Goal: Task Accomplishment & Management: Use online tool/utility

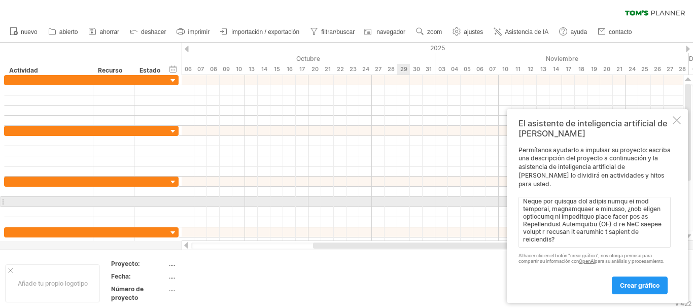
scroll to position [240, 0]
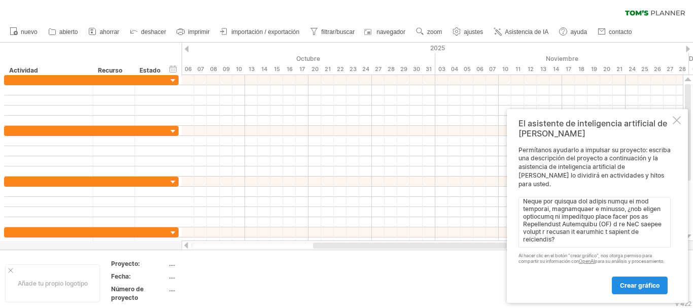
type textarea "0.4. Loremipsumd s ametconsec 66 A8 E36 ██████████ 1.9. Seddoei te incididu 54 …"
click at [645, 291] on link "crear gráfico" at bounding box center [640, 285] width 56 height 18
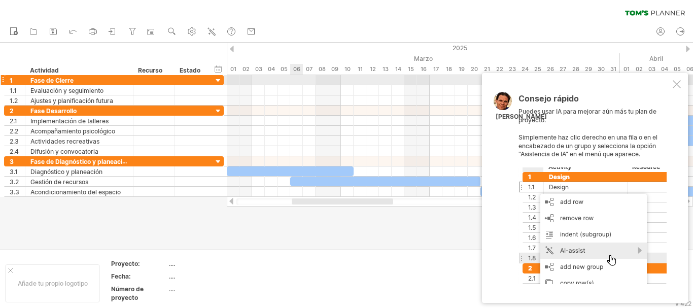
click at [292, 78] on div at bounding box center [460, 80] width 466 height 10
click at [217, 77] on div at bounding box center [219, 81] width 10 height 10
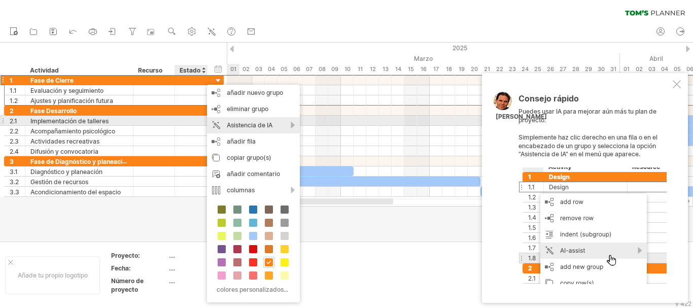
click at [251, 124] on font "Asistencia de IA" at bounding box center [250, 125] width 46 height 8
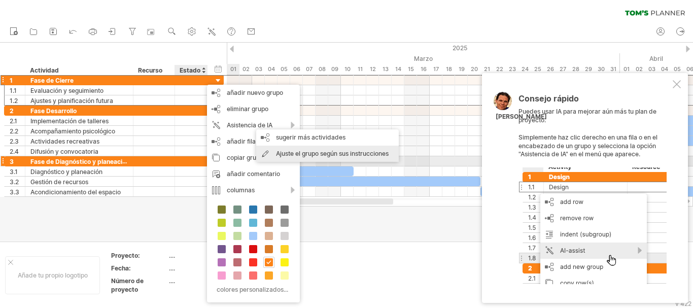
click at [313, 157] on font "Ajuste el grupo según sus instrucciones" at bounding box center [332, 154] width 113 height 8
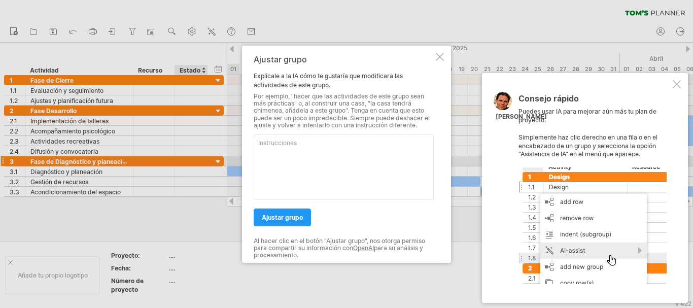
click at [440, 58] on div at bounding box center [440, 56] width 8 height 8
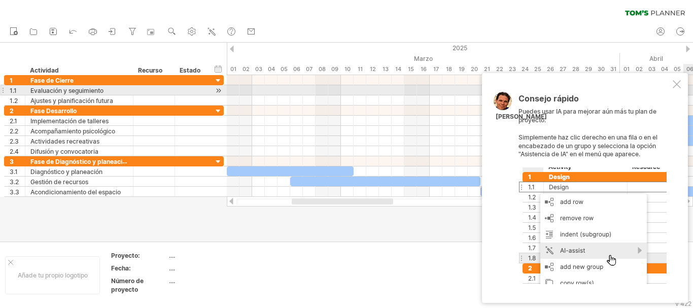
click at [677, 86] on div at bounding box center [677, 84] width 8 height 8
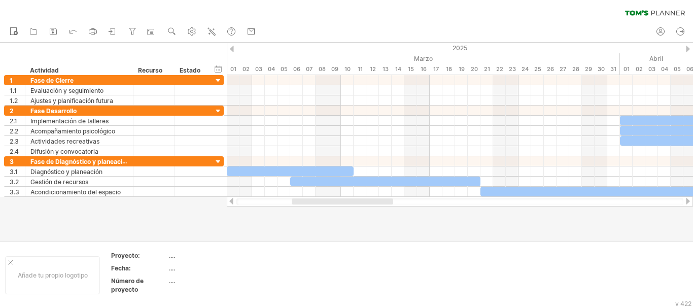
click at [687, 202] on div at bounding box center [688, 201] width 8 height 7
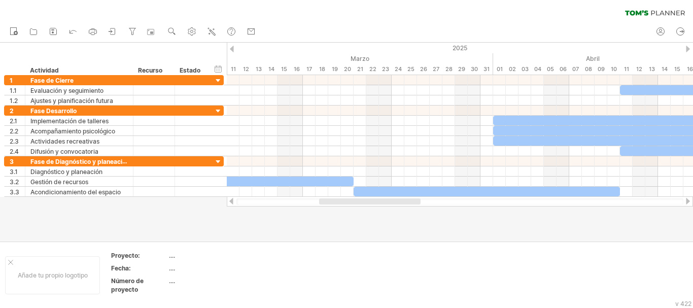
click at [687, 202] on div at bounding box center [688, 201] width 8 height 7
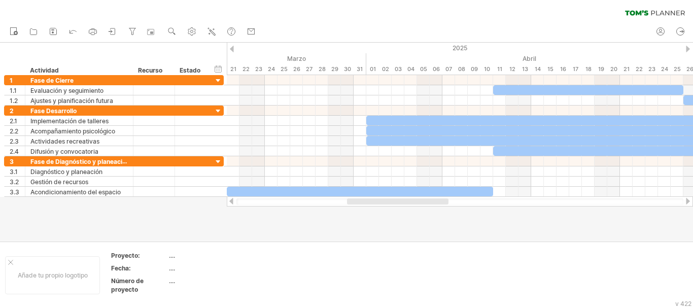
click at [687, 202] on div at bounding box center [688, 201] width 8 height 7
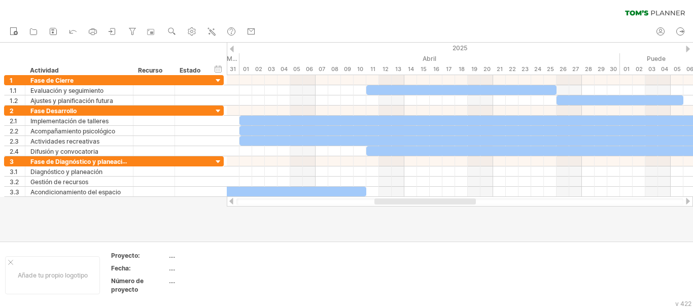
click at [687, 202] on div at bounding box center [688, 201] width 8 height 7
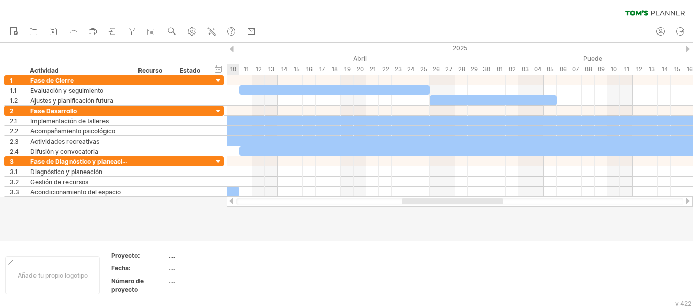
click at [687, 202] on div at bounding box center [688, 201] width 8 height 7
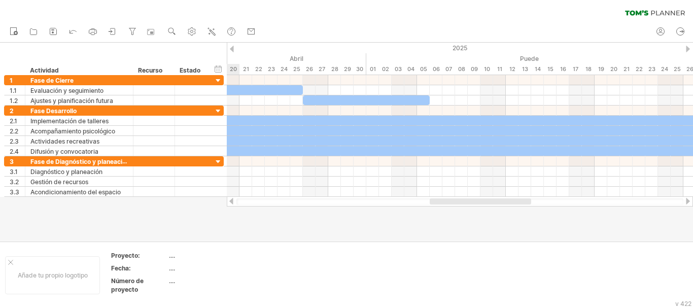
click at [687, 202] on div at bounding box center [688, 201] width 8 height 7
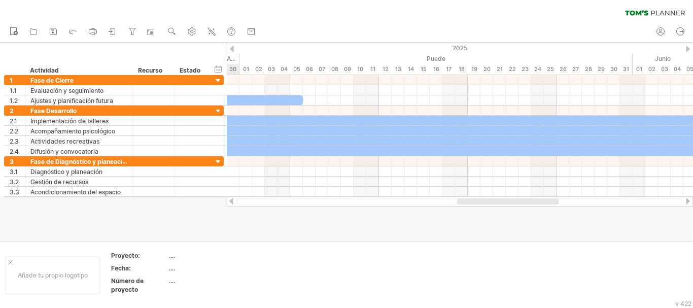
click at [687, 202] on div at bounding box center [688, 201] width 8 height 7
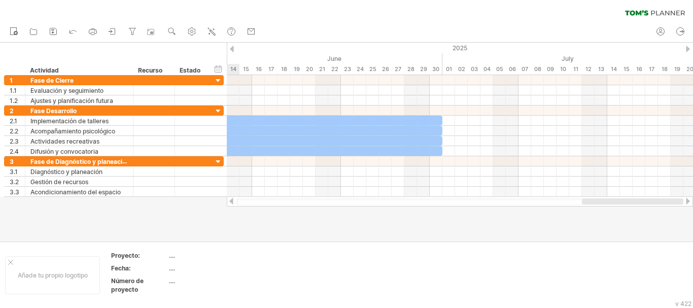
drag, startPoint x: 560, startPoint y: 202, endPoint x: 686, endPoint y: 200, distance: 125.8
click at [686, 200] on div at bounding box center [460, 201] width 466 height 10
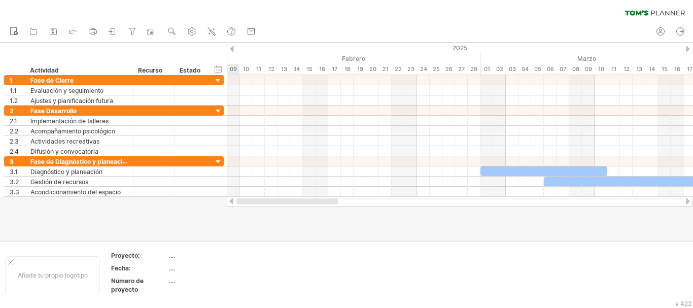
drag, startPoint x: 609, startPoint y: 203, endPoint x: 240, endPoint y: 214, distance: 368.9
click at [240, 214] on div "Intentando acceder a [DOMAIN_NAME] Conectado de nuevo... 0% borrar filtro" at bounding box center [346, 154] width 693 height 308
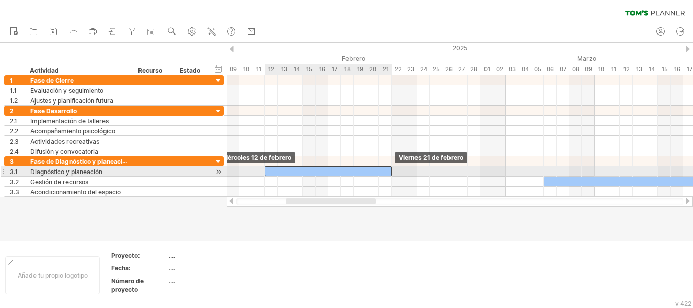
drag, startPoint x: 501, startPoint y: 171, endPoint x: 293, endPoint y: 166, distance: 207.5
click at [293, 166] on div "[DATE] [DATE]" at bounding box center [460, 136] width 466 height 122
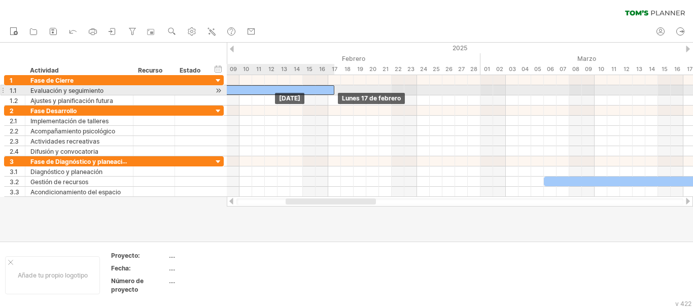
drag, startPoint x: 352, startPoint y: 172, endPoint x: 290, endPoint y: 93, distance: 99.8
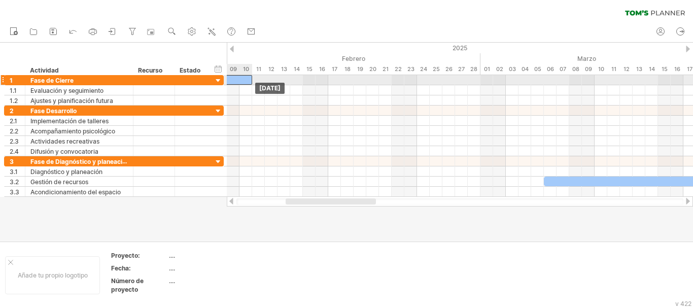
drag, startPoint x: 328, startPoint y: 93, endPoint x: 247, endPoint y: 80, distance: 81.7
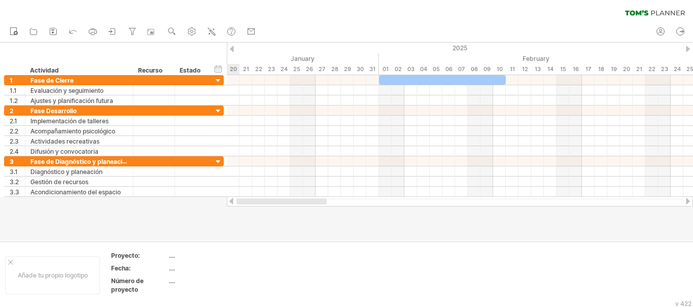
drag, startPoint x: 304, startPoint y: 203, endPoint x: 226, endPoint y: 201, distance: 78.6
click at [226, 201] on div "Intentando acceder a [DOMAIN_NAME] Conectado de nuevo... 0% borrar filtro" at bounding box center [346, 154] width 693 height 308
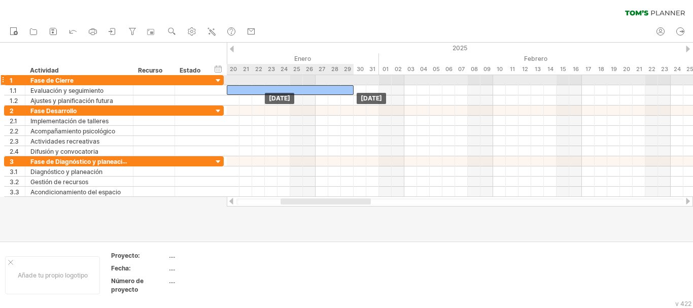
drag, startPoint x: 467, startPoint y: 80, endPoint x: 316, endPoint y: 85, distance: 150.8
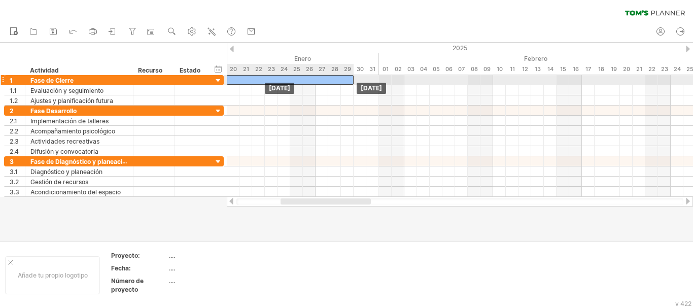
drag, startPoint x: 309, startPoint y: 89, endPoint x: 308, endPoint y: 80, distance: 9.1
drag, startPoint x: 308, startPoint y: 80, endPoint x: 243, endPoint y: 82, distance: 65.5
click at [243, 82] on div at bounding box center [239, 80] width 127 height 10
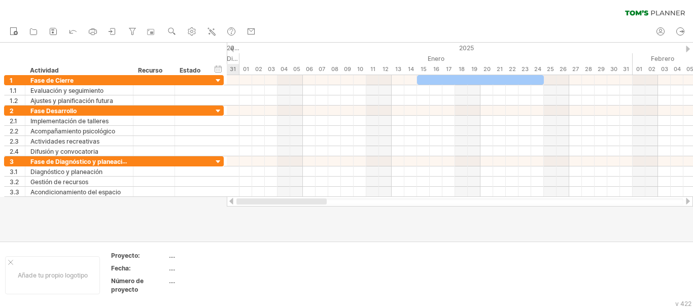
drag, startPoint x: 296, startPoint y: 203, endPoint x: 241, endPoint y: 202, distance: 54.8
click at [241, 202] on div at bounding box center [281, 201] width 90 height 6
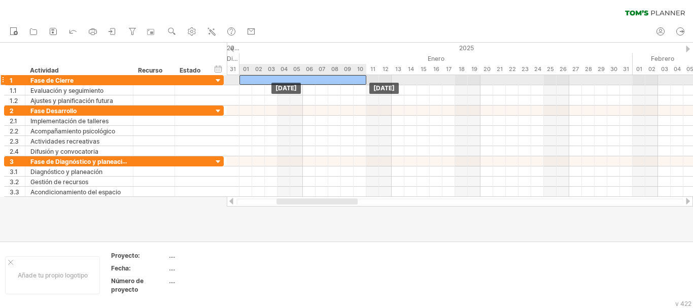
drag, startPoint x: 449, startPoint y: 78, endPoint x: 274, endPoint y: 78, distance: 175.5
click at [274, 78] on div at bounding box center [302, 80] width 127 height 10
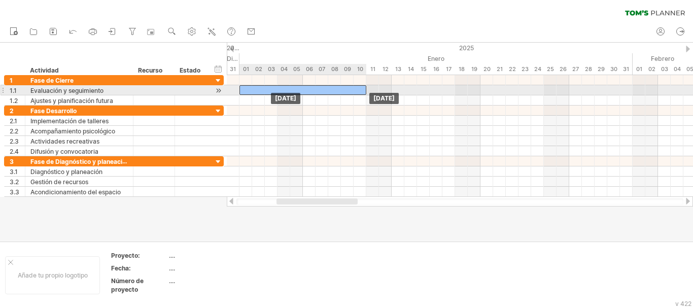
drag, startPoint x: 333, startPoint y: 83, endPoint x: 333, endPoint y: 91, distance: 8.1
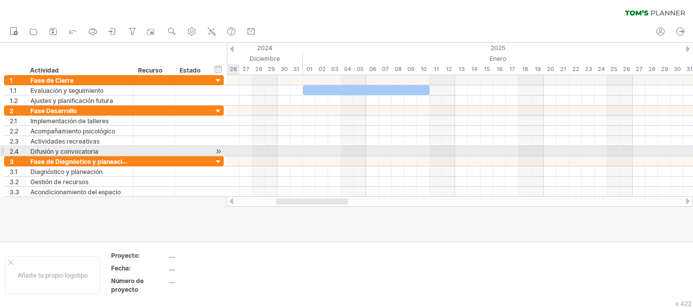
click at [503, 149] on div at bounding box center [460, 151] width 466 height 10
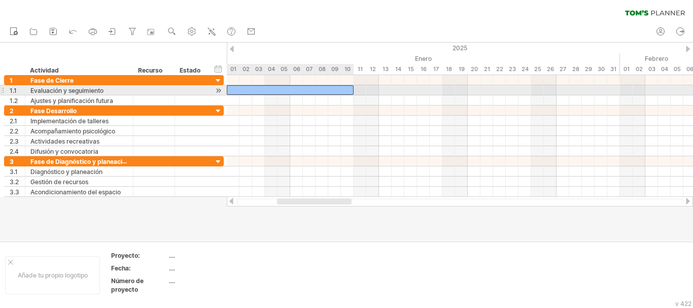
click at [254, 90] on div at bounding box center [290, 90] width 127 height 10
click at [316, 90] on div at bounding box center [290, 90] width 127 height 10
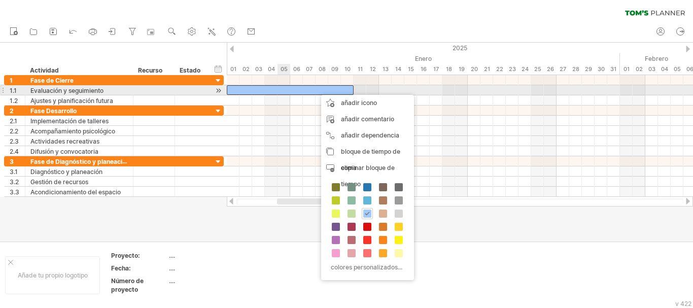
click at [284, 89] on div at bounding box center [290, 90] width 127 height 10
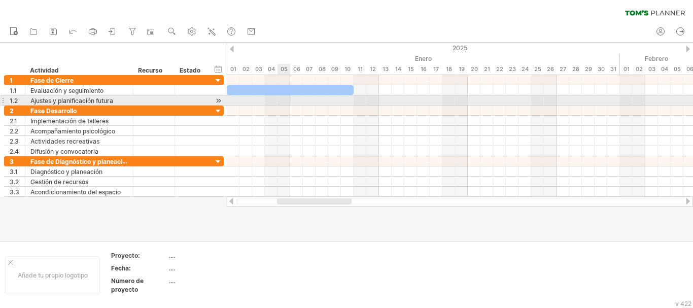
click at [287, 99] on div at bounding box center [460, 100] width 466 height 10
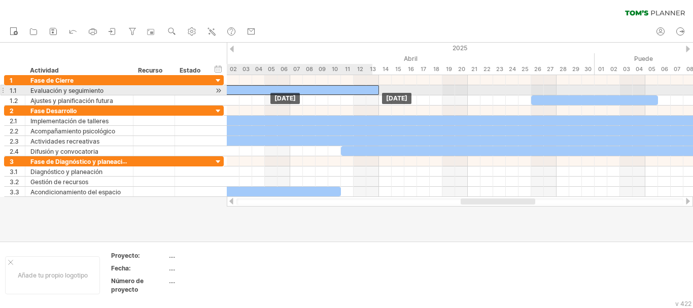
drag, startPoint x: 503, startPoint y: 92, endPoint x: 347, endPoint y: 93, distance: 155.2
click at [347, 93] on div at bounding box center [284, 90] width 190 height 10
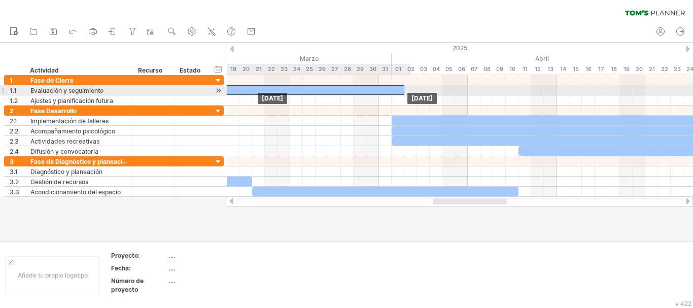
drag, startPoint x: 409, startPoint y: 90, endPoint x: 257, endPoint y: 89, distance: 152.2
click at [257, 89] on div at bounding box center [309, 90] width 190 height 10
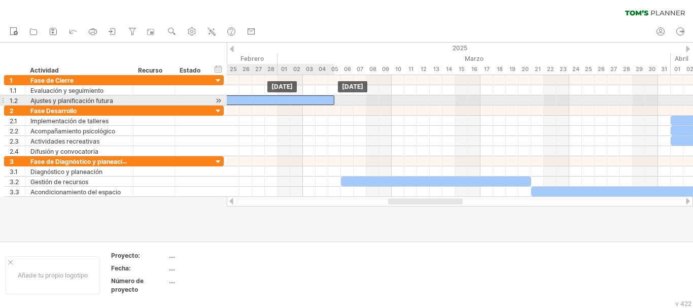
drag, startPoint x: 527, startPoint y: 93, endPoint x: 240, endPoint y: 98, distance: 287.2
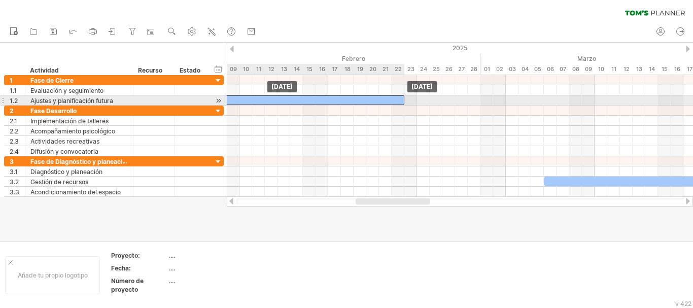
drag, startPoint x: 389, startPoint y: 101, endPoint x: 255, endPoint y: 104, distance: 134.5
click at [255, 104] on div at bounding box center [309, 100] width 190 height 10
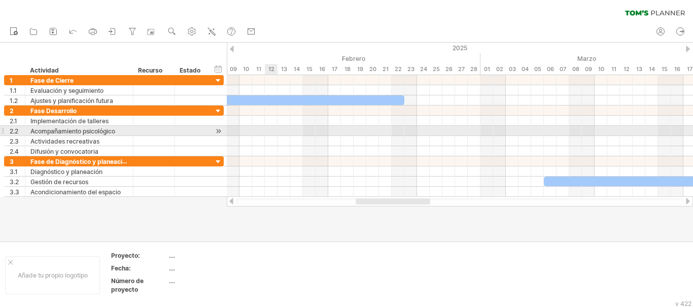
click at [271, 126] on div at bounding box center [460, 131] width 466 height 10
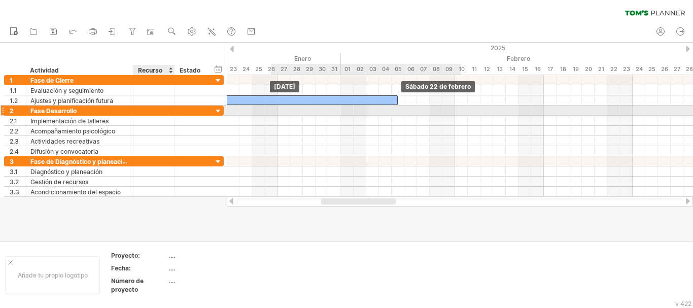
drag, startPoint x: 408, startPoint y: 102, endPoint x: 172, endPoint y: 107, distance: 236.4
click at [172, 107] on div "Intentando acceder a [DOMAIN_NAME] Conectado de nuevo... 0% borrar filtro" at bounding box center [346, 154] width 693 height 308
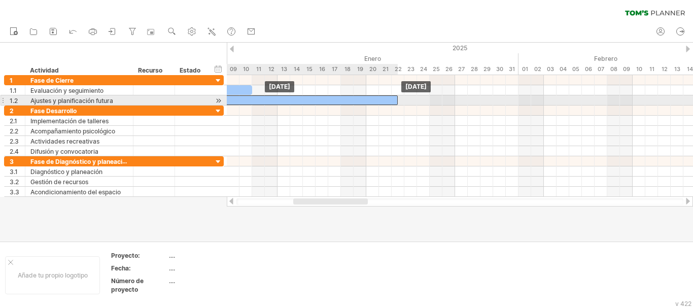
drag, startPoint x: 438, startPoint y: 103, endPoint x: 258, endPoint y: 101, distance: 180.6
click at [258, 101] on div at bounding box center [302, 100] width 190 height 10
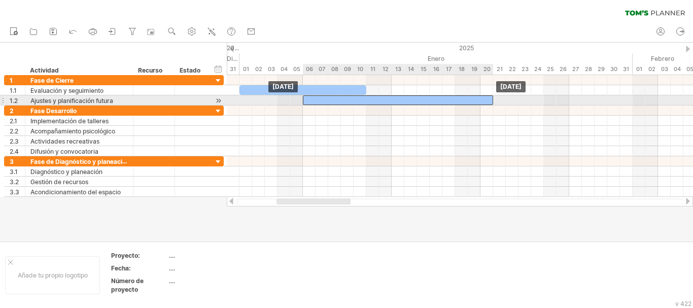
drag, startPoint x: 385, startPoint y: 99, endPoint x: 368, endPoint y: 99, distance: 16.7
click at [368, 99] on div at bounding box center [398, 100] width 190 height 10
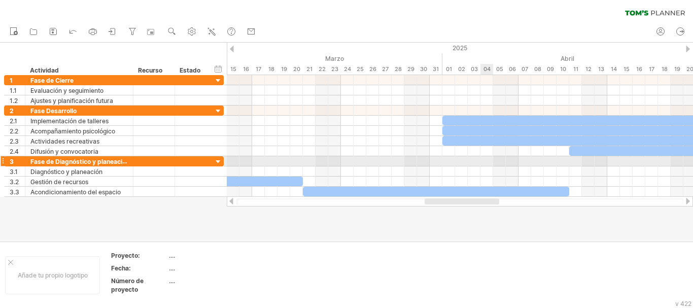
click at [484, 163] on div at bounding box center [460, 161] width 466 height 10
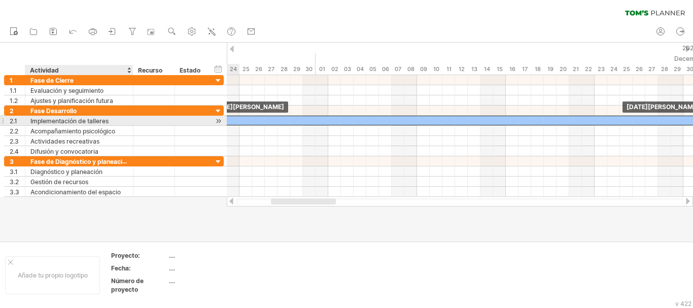
drag, startPoint x: 478, startPoint y: 118, endPoint x: 133, endPoint y: 116, distance: 344.5
click at [133, 116] on div "Intentando acceder a [DOMAIN_NAME] Conectado de nuevo... 0% borrar filtro" at bounding box center [346, 154] width 693 height 308
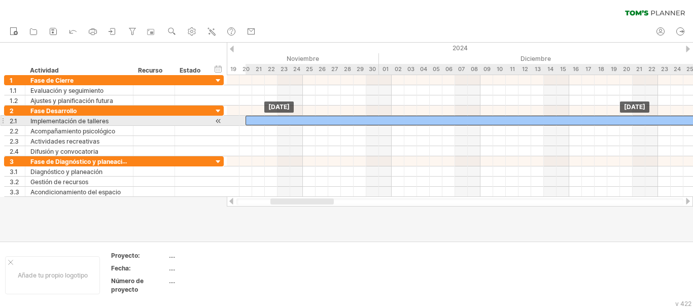
drag, startPoint x: 332, startPoint y: 119, endPoint x: 553, endPoint y: 122, distance: 220.7
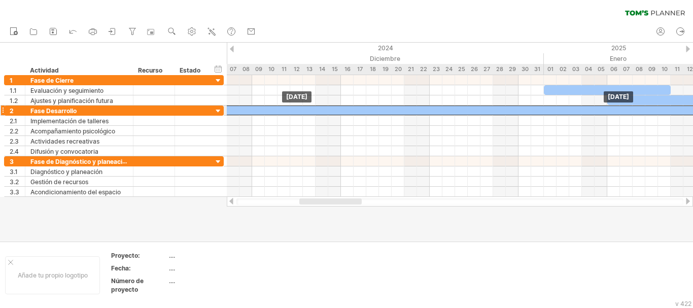
drag, startPoint x: 544, startPoint y: 121, endPoint x: 691, endPoint y: 107, distance: 147.8
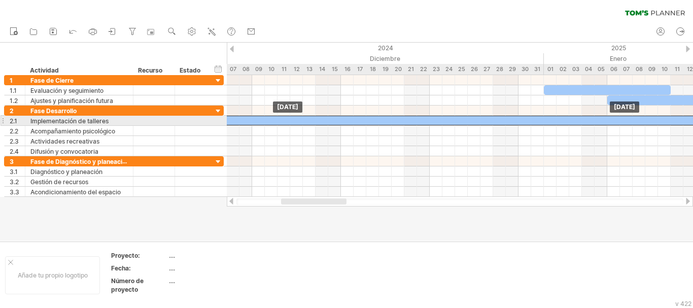
drag, startPoint x: 556, startPoint y: 107, endPoint x: 561, endPoint y: 118, distance: 12.3
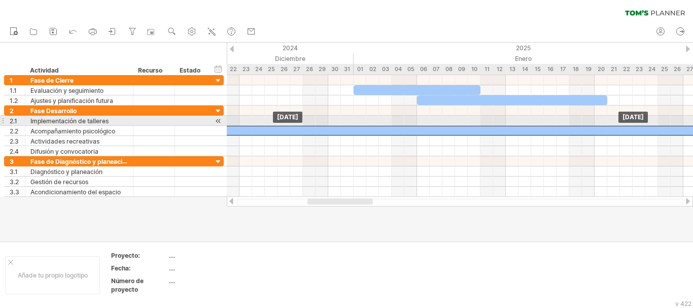
drag, startPoint x: 396, startPoint y: 118, endPoint x: 582, endPoint y: 124, distance: 185.8
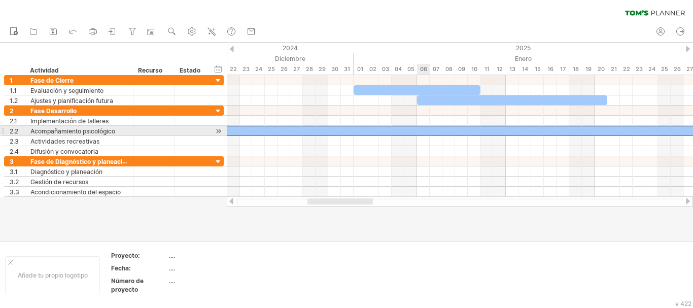
scroll to position [0, 0]
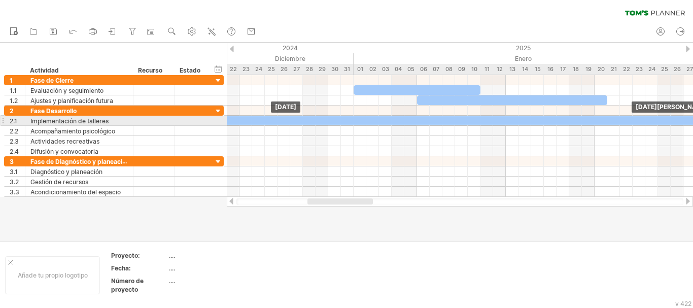
drag, startPoint x: 427, startPoint y: 128, endPoint x: 429, endPoint y: 120, distance: 8.9
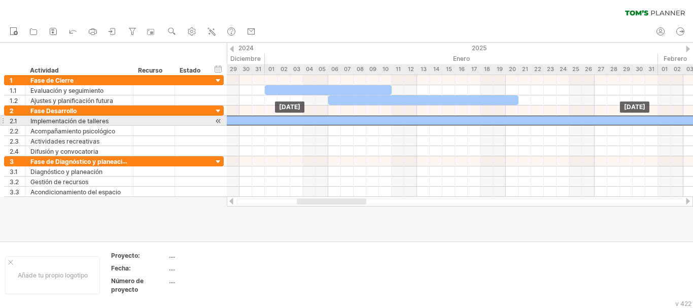
drag, startPoint x: 440, startPoint y: 121, endPoint x: 574, endPoint y: 122, distance: 134.4
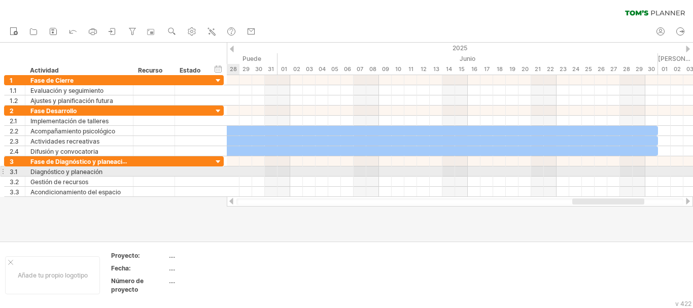
click at [441, 176] on div at bounding box center [460, 171] width 466 height 10
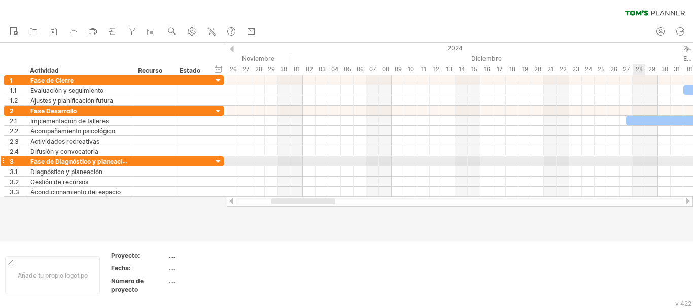
click at [636, 161] on div at bounding box center [460, 161] width 466 height 10
drag, startPoint x: 636, startPoint y: 161, endPoint x: 602, endPoint y: 161, distance: 34.0
click at [602, 161] on div at bounding box center [460, 161] width 466 height 10
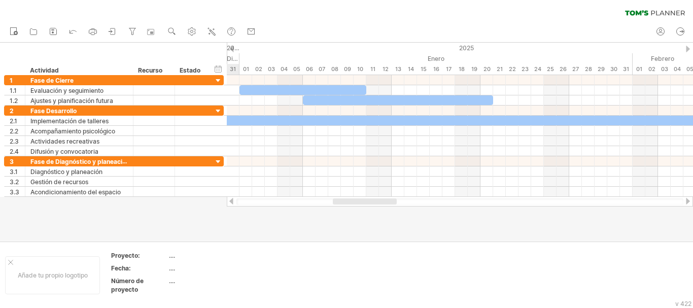
drag, startPoint x: 310, startPoint y: 203, endPoint x: 372, endPoint y: 205, distance: 61.4
click at [372, 205] on div at bounding box center [460, 201] width 466 height 10
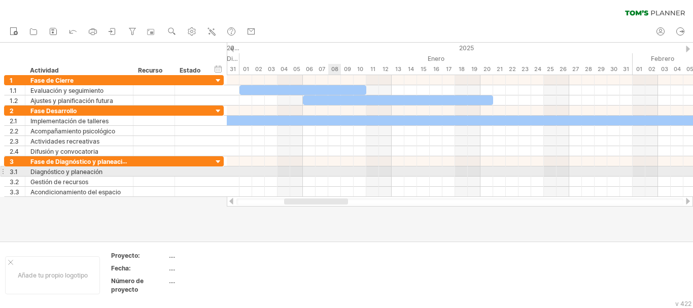
click at [338, 167] on div at bounding box center [460, 171] width 466 height 10
click at [353, 171] on div at bounding box center [460, 171] width 466 height 10
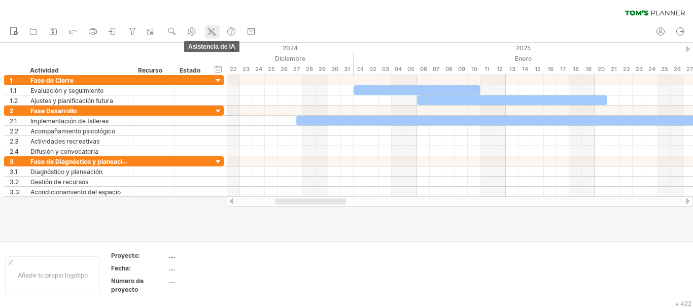
click at [213, 33] on icon at bounding box center [211, 31] width 10 height 10
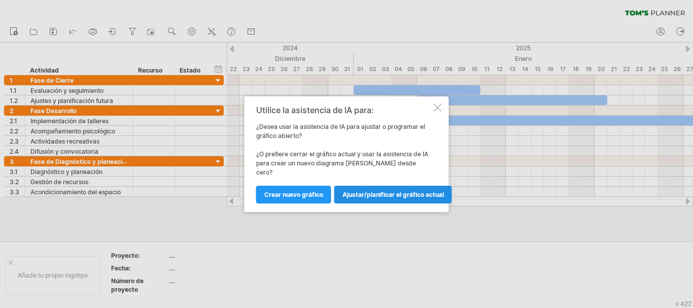
click at [392, 195] on link "Ajustar/planificar el gráfico actual" at bounding box center [393, 195] width 118 height 18
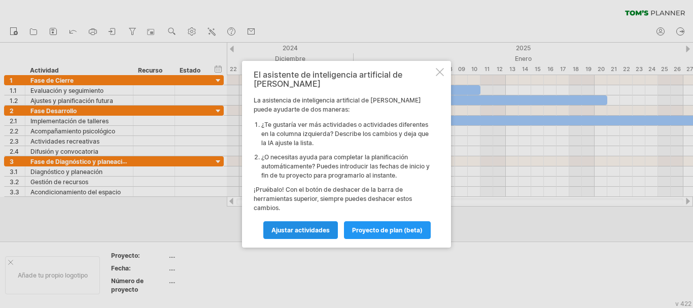
click at [319, 226] on font "Ajustar actividades" at bounding box center [300, 230] width 58 height 8
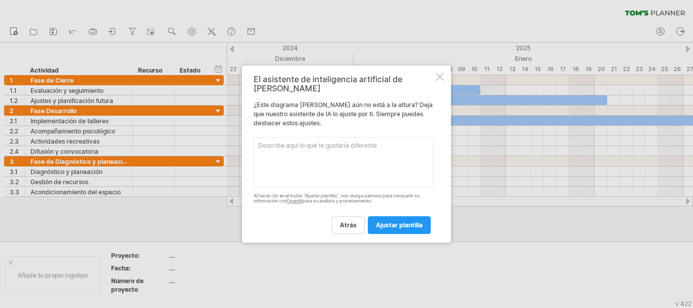
click at [260, 142] on textarea at bounding box center [344, 162] width 180 height 51
type textarea "bien detallado y terminado segun los datos que meti"
click at [406, 221] on font "ajustar plantilla" at bounding box center [399, 225] width 47 height 8
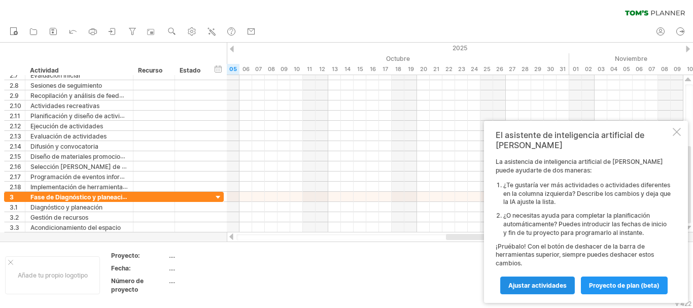
click at [540, 286] on font "Ajustar actividades" at bounding box center [537, 286] width 58 height 8
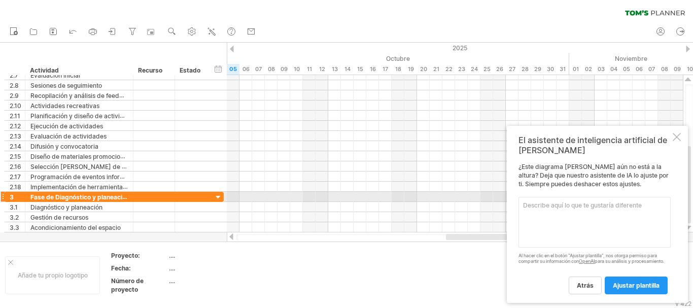
click at [535, 197] on textarea at bounding box center [594, 222] width 152 height 51
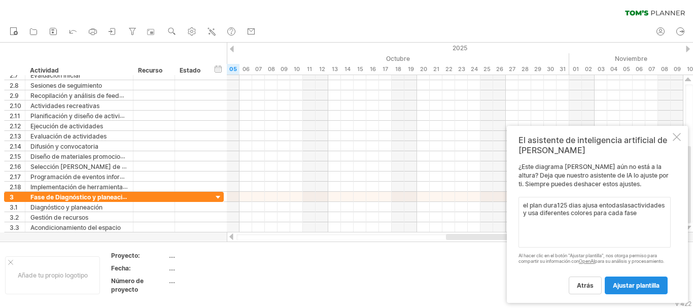
type textarea "el plan dura125 dias ajusa entodaslasactividades y usa diferentes colores para …"
click at [638, 283] on font "ajustar plantilla" at bounding box center [636, 286] width 47 height 8
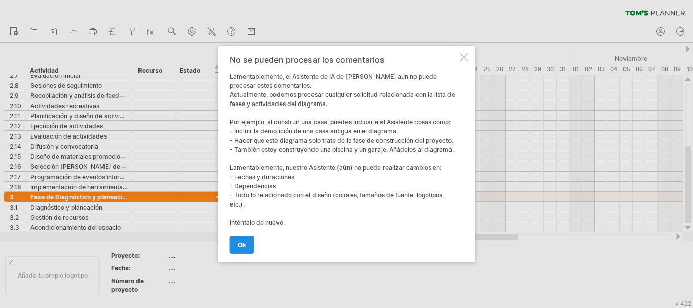
click at [244, 242] on font "OK" at bounding box center [242, 245] width 8 height 8
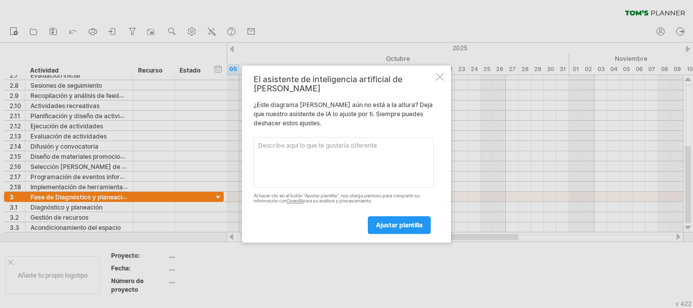
click at [276, 142] on textarea at bounding box center [344, 162] width 180 height 51
click at [369, 143] on textarea at bounding box center [344, 162] width 180 height 51
paste textarea "Lore / Ipsumdolo Sitametc (adip) Elitse Doeiusmodt Incididunt (Utla) Etdo Magna…"
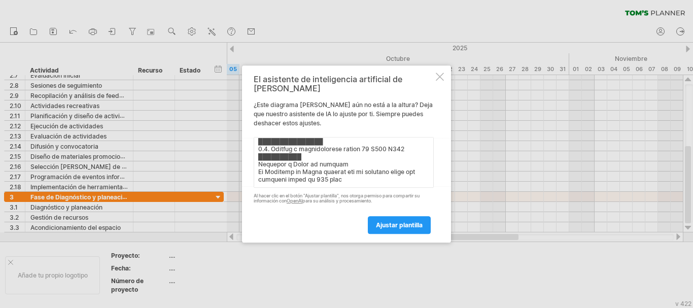
scroll to position [187, 0]
type textarea "lorem ips dolorsitametco ad elitseddoEius / Temporinc Utlabore (etdo) Magnaa En…"
click at [394, 224] on font "ajustar plantilla" at bounding box center [399, 225] width 47 height 8
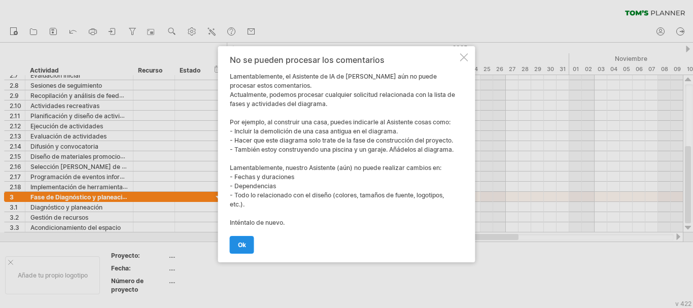
click at [241, 245] on font "OK" at bounding box center [242, 245] width 8 height 8
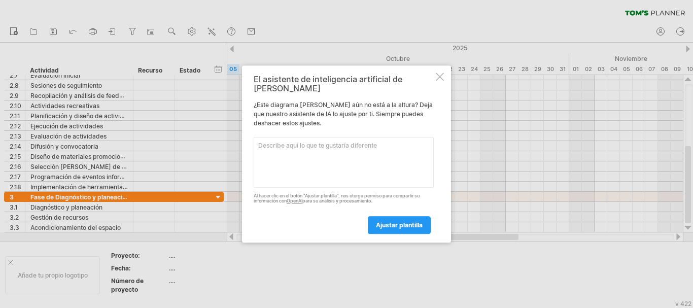
click at [280, 144] on textarea at bounding box center [344, 162] width 180 height 51
paste textarea "Lore / Ipsumdolo Sitametc (adip) Elitse Doeiusmodt Incididunt (Utla) Etdo Magna…"
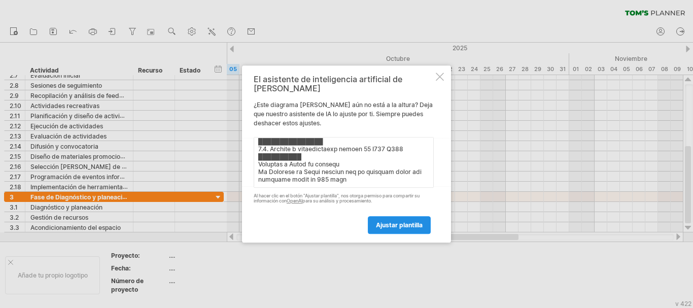
type textarea "Lore / Ipsumdolo Sitametc (adip) Elitse Doeiusmodt Incididunt (Utla) Etdo Magna…"
click at [393, 228] on link "ajustar plantilla" at bounding box center [399, 225] width 63 height 18
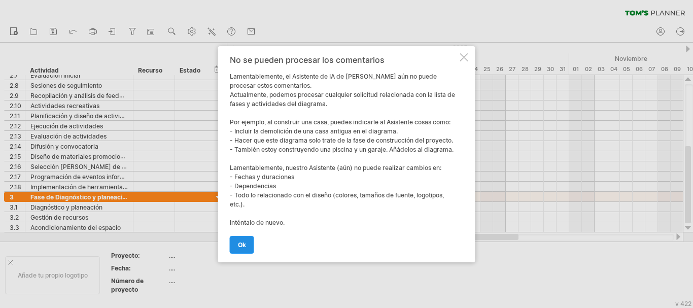
click at [239, 252] on link "OK" at bounding box center [242, 245] width 24 height 18
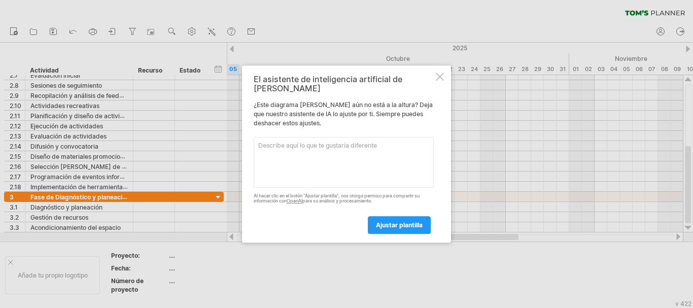
click at [268, 142] on textarea at bounding box center [344, 162] width 180 height 51
type textarea "has los graficos"
click at [400, 221] on font "ajustar plantilla" at bounding box center [399, 225] width 47 height 8
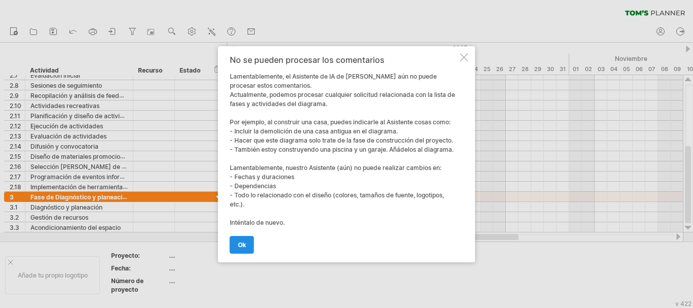
click at [246, 248] on font "OK" at bounding box center [242, 245] width 8 height 8
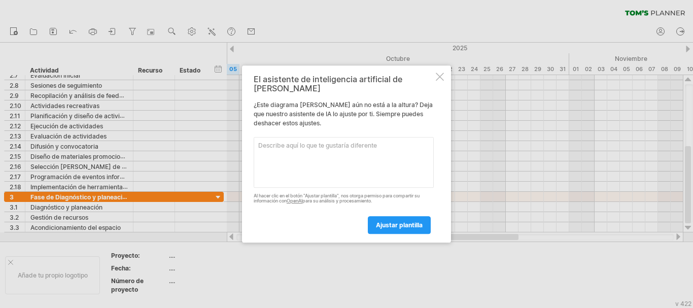
click at [443, 81] on div at bounding box center [440, 77] width 8 height 8
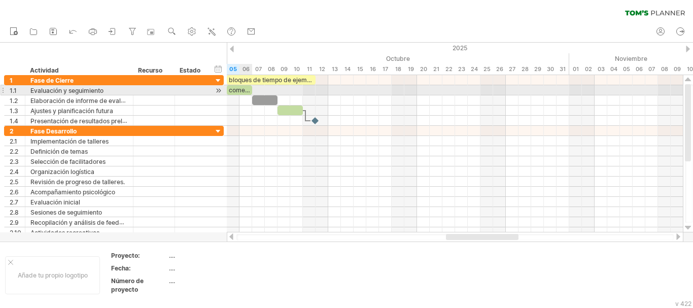
click at [239, 88] on font "comenzar" at bounding box center [243, 90] width 29 height 8
drag, startPoint x: 251, startPoint y: 89, endPoint x: 260, endPoint y: 87, distance: 9.4
click at [260, 87] on span at bounding box center [259, 90] width 4 height 10
click at [251, 89] on font "comenzar" at bounding box center [243, 90] width 29 height 8
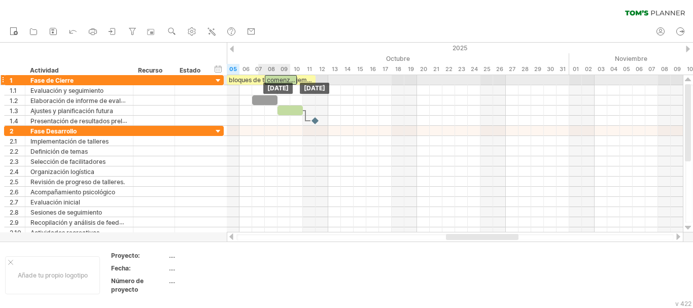
drag, startPoint x: 251, startPoint y: 89, endPoint x: 286, endPoint y: 83, distance: 35.5
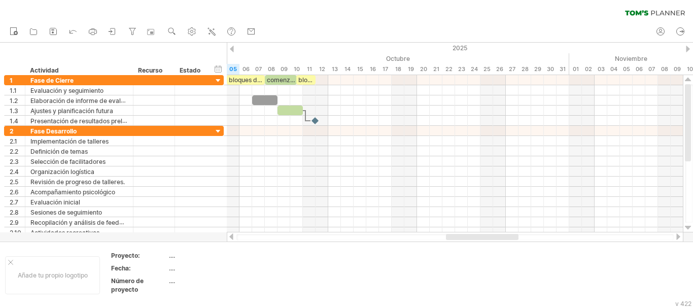
click at [233, 52] on div at bounding box center [232, 49] width 4 height 7
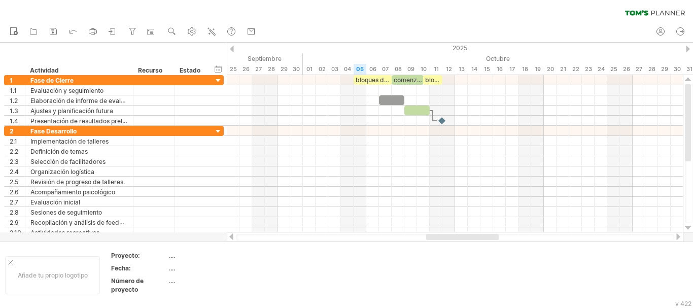
click at [233, 52] on div at bounding box center [232, 49] width 4 height 7
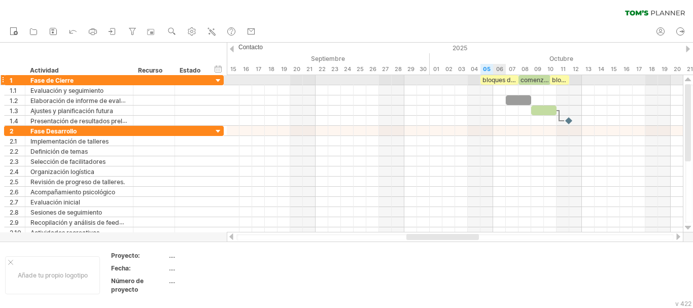
click at [495, 82] on font "bloques de tiempo de ejemplo:" at bounding box center [526, 80] width 88 height 8
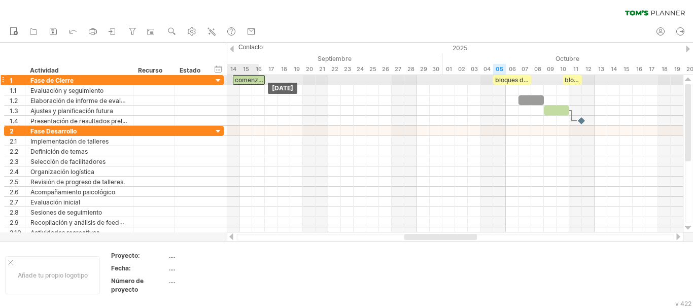
drag, startPoint x: 531, startPoint y: 80, endPoint x: 246, endPoint y: 82, distance: 285.6
click at [246, 82] on font "comenzar" at bounding box center [249, 80] width 29 height 8
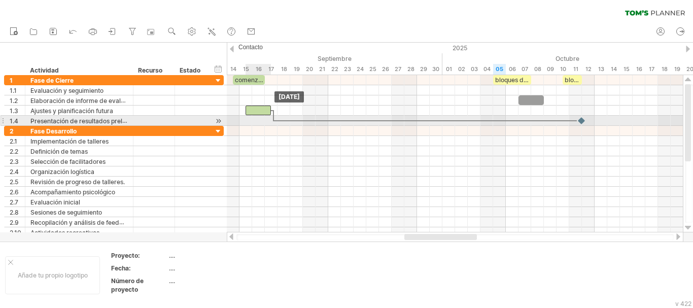
drag, startPoint x: 560, startPoint y: 113, endPoint x: 261, endPoint y: 116, distance: 298.3
click at [261, 116] on div "comenzar bloques de tiempo de ejemplo: bloques de tiempo de ejemplo: [DATE] [DA…" at bounding box center [455, 153] width 456 height 157
click at [304, 119] on div at bounding box center [455, 121] width 456 height 10
click at [584, 120] on div at bounding box center [581, 121] width 11 height 10
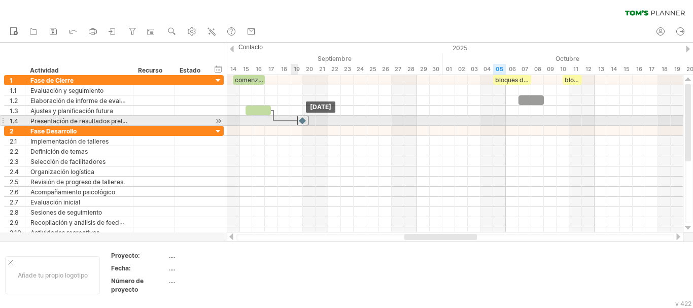
drag, startPoint x: 584, startPoint y: 120, endPoint x: 303, endPoint y: 121, distance: 281.0
click at [303, 121] on div at bounding box center [302, 121] width 11 height 10
click at [301, 126] on div at bounding box center [455, 131] width 456 height 10
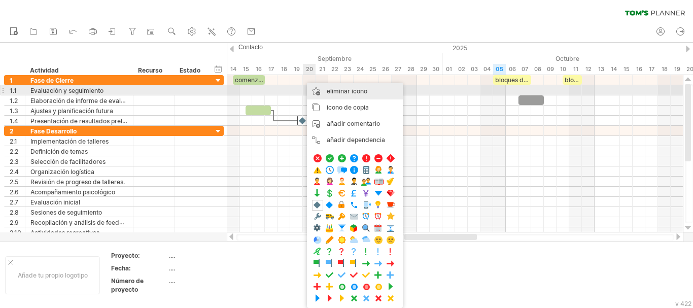
click at [365, 93] on font "eliminar icono" at bounding box center [347, 91] width 41 height 8
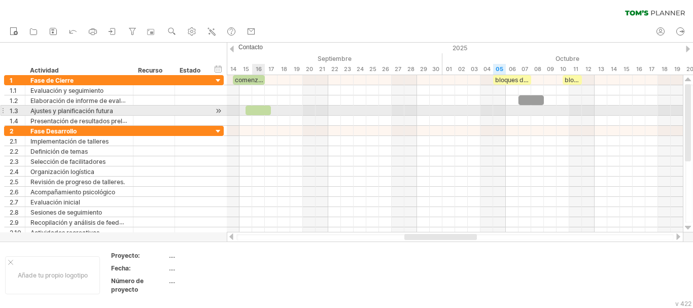
click at [260, 108] on div at bounding box center [258, 111] width 25 height 10
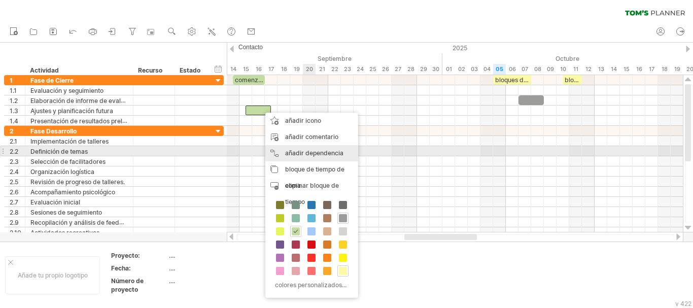
click at [320, 156] on font "añadir dependencia" at bounding box center [314, 153] width 58 height 8
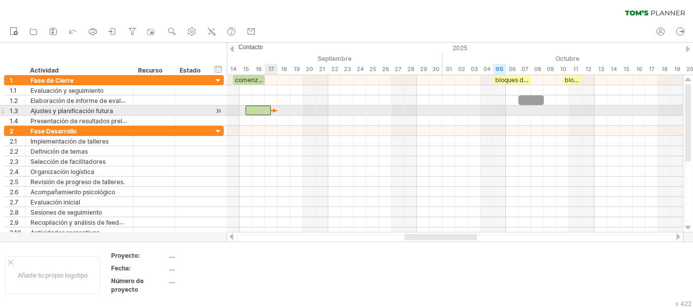
click at [275, 111] on div at bounding box center [274, 110] width 7 height 3
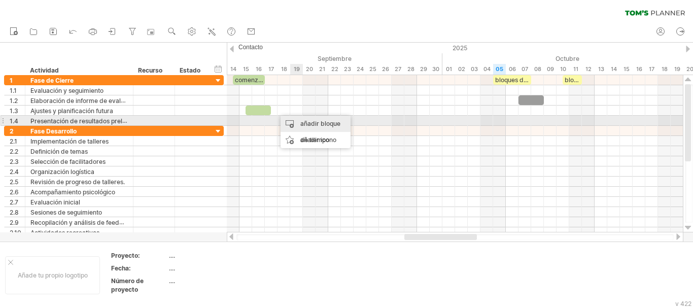
click at [307, 122] on font "añadir bloque de tiempo" at bounding box center [320, 132] width 40 height 24
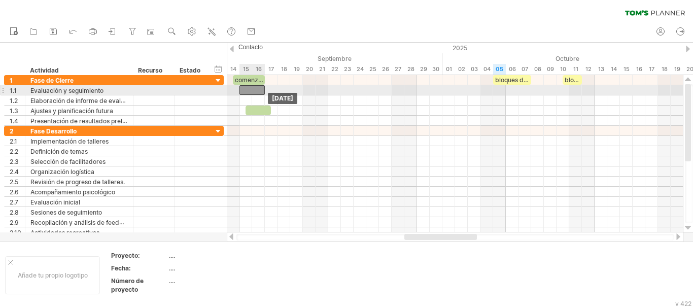
drag, startPoint x: 532, startPoint y: 101, endPoint x: 251, endPoint y: 89, distance: 281.3
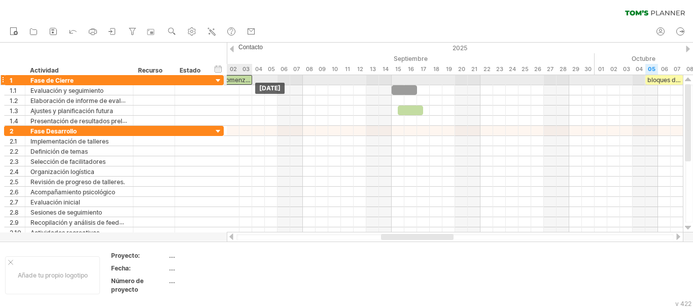
drag, startPoint x: 400, startPoint y: 78, endPoint x: 235, endPoint y: 78, distance: 165.4
click at [235, 78] on font "comenzar" at bounding box center [236, 80] width 29 height 8
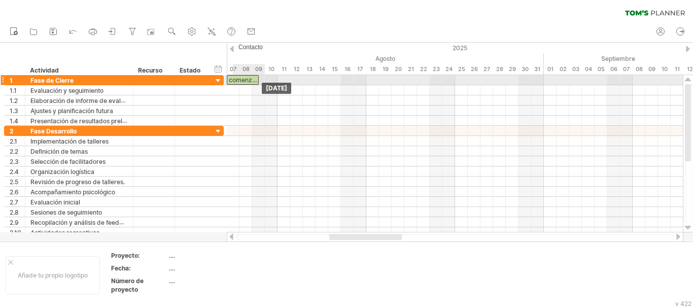
drag, startPoint x: 568, startPoint y: 80, endPoint x: 246, endPoint y: 78, distance: 322.1
click at [246, 78] on font "comenzar" at bounding box center [243, 80] width 29 height 8
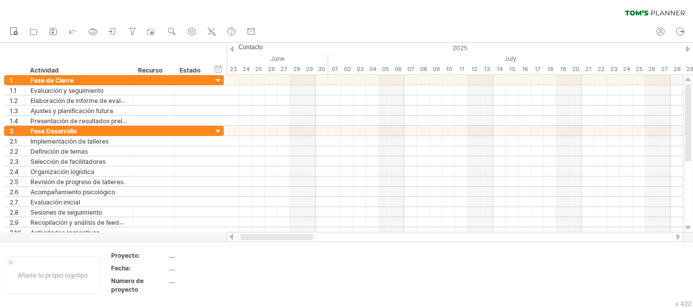
drag, startPoint x: 360, startPoint y: 239, endPoint x: 271, endPoint y: 236, distance: 88.8
click at [271, 236] on div at bounding box center [276, 237] width 73 height 6
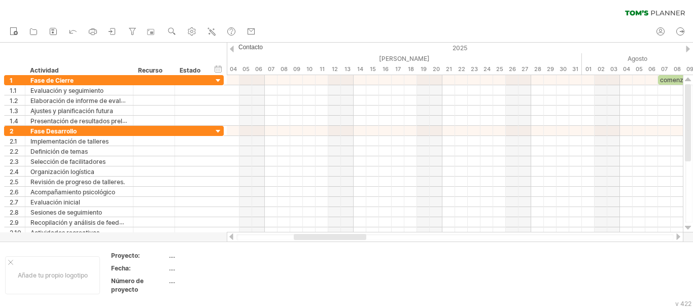
drag, startPoint x: 309, startPoint y: 235, endPoint x: 330, endPoint y: 235, distance: 20.8
click at [330, 235] on div at bounding box center [330, 237] width 73 height 6
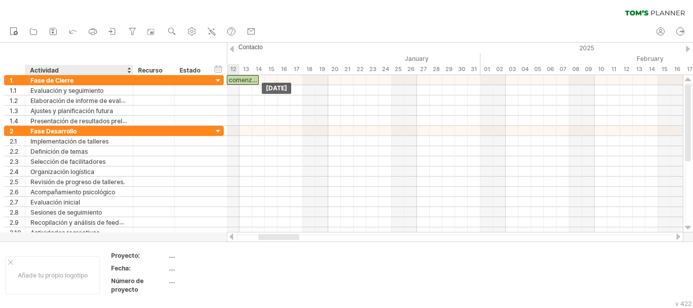
drag, startPoint x: 661, startPoint y: 79, endPoint x: 135, endPoint y: 68, distance: 525.7
click at [135, 68] on div "Intentando acceder a [DOMAIN_NAME] Conectado de nuevo... 0% borrar filtro" at bounding box center [346, 154] width 693 height 308
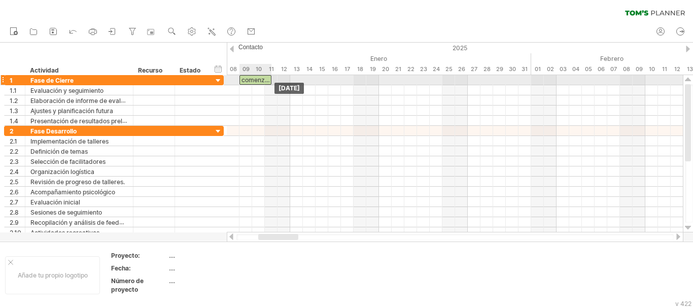
drag, startPoint x: 248, startPoint y: 80, endPoint x: 263, endPoint y: 76, distance: 15.8
click at [263, 76] on font "comenzar" at bounding box center [255, 80] width 29 height 8
drag, startPoint x: 255, startPoint y: 82, endPoint x: 242, endPoint y: 84, distance: 12.8
click at [242, 84] on div "comenzar bloques de tiempo de ejemplo: bloques de tiempo de ejemplo: [DATE] [DA…" at bounding box center [455, 153] width 456 height 157
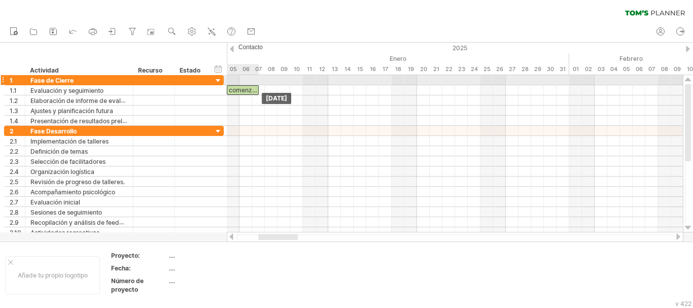
drag, startPoint x: 282, startPoint y: 77, endPoint x: 240, endPoint y: 84, distance: 41.7
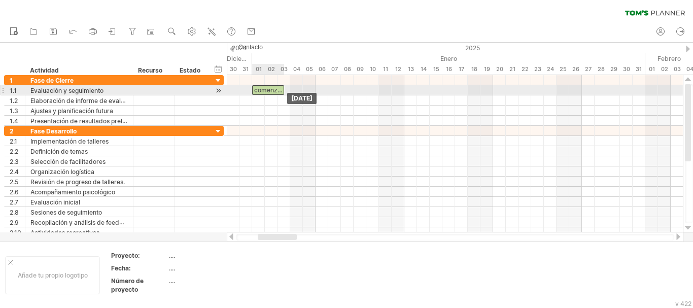
drag, startPoint x: 317, startPoint y: 88, endPoint x: 263, endPoint y: 88, distance: 53.3
click at [263, 88] on font "comenzar" at bounding box center [268, 90] width 29 height 8
click at [281, 90] on font "comenzar" at bounding box center [268, 90] width 29 height 8
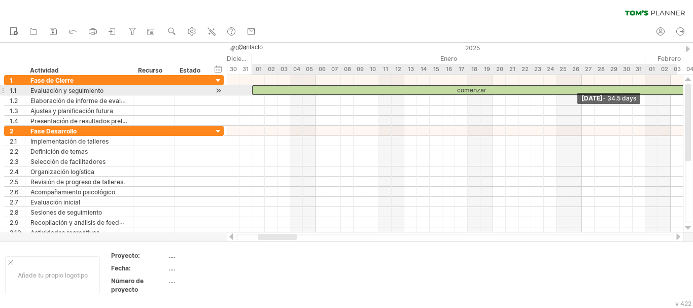
drag, startPoint x: 282, startPoint y: 88, endPoint x: 692, endPoint y: 94, distance: 410.4
click at [692, 94] on div "Intentando acceder a [DOMAIN_NAME] Conectado de nuevo... 0% borrar filtro" at bounding box center [346, 154] width 693 height 308
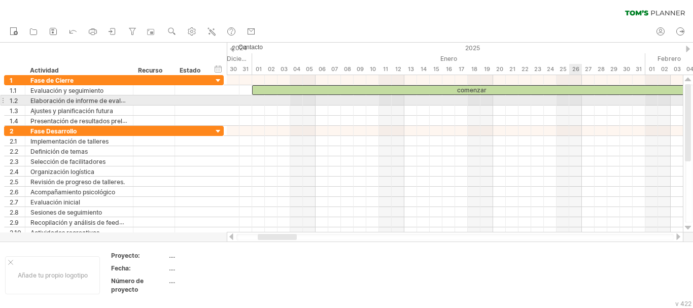
click at [571, 102] on div at bounding box center [455, 100] width 456 height 10
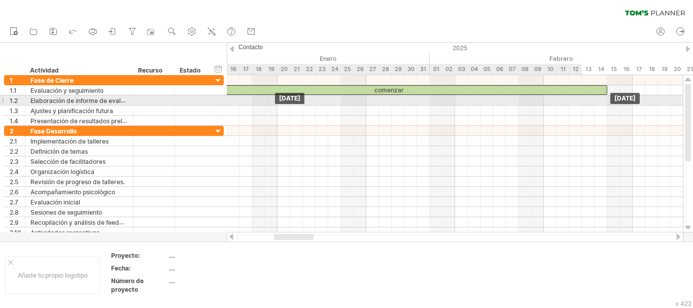
drag, startPoint x: 459, startPoint y: 93, endPoint x: 637, endPoint y: 100, distance: 178.2
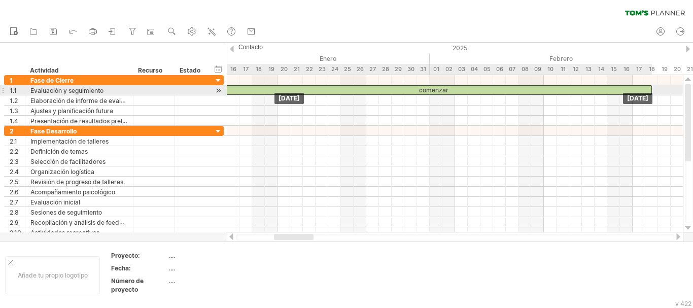
drag, startPoint x: 547, startPoint y: 102, endPoint x: 548, endPoint y: 94, distance: 8.2
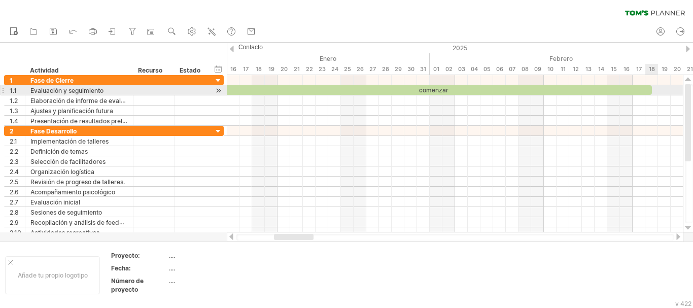
click at [648, 89] on div "comenzar" at bounding box center [433, 90] width 438 height 10
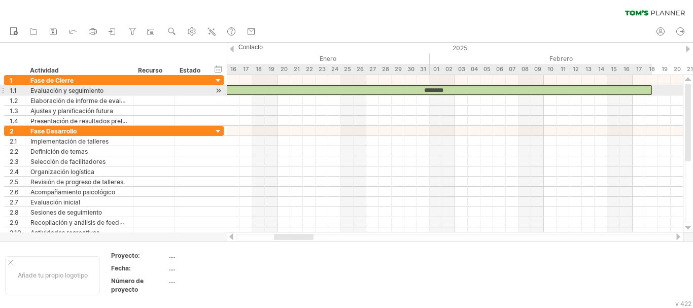
click at [451, 90] on div "********" at bounding box center [433, 90] width 438 height 10
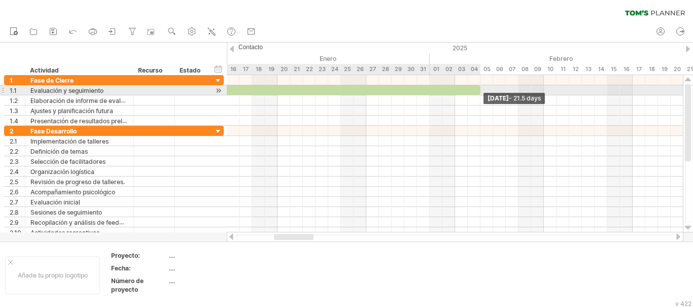
drag, startPoint x: 651, startPoint y: 90, endPoint x: 478, endPoint y: 90, distance: 172.5
click at [478, 90] on span at bounding box center [480, 90] width 4 height 10
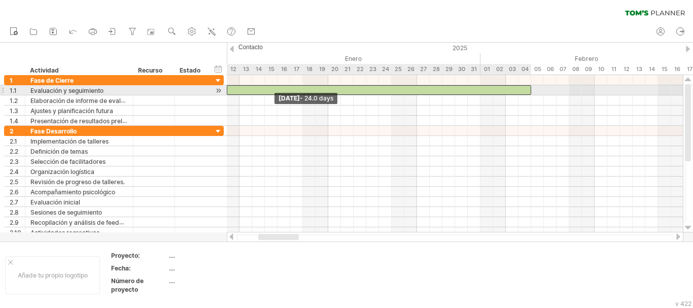
drag, startPoint x: 265, startPoint y: 89, endPoint x: 227, endPoint y: 89, distance: 37.5
click at [227, 89] on span at bounding box center [227, 90] width 4 height 10
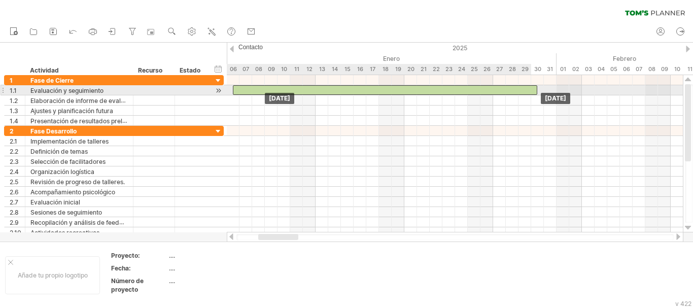
drag, startPoint x: 333, startPoint y: 90, endPoint x: 261, endPoint y: 94, distance: 72.1
click at [261, 94] on div "bloques de tiempo de ejemplo: bloques de tiempo de ejemplo: [DATE] [DATE]" at bounding box center [455, 153] width 456 height 157
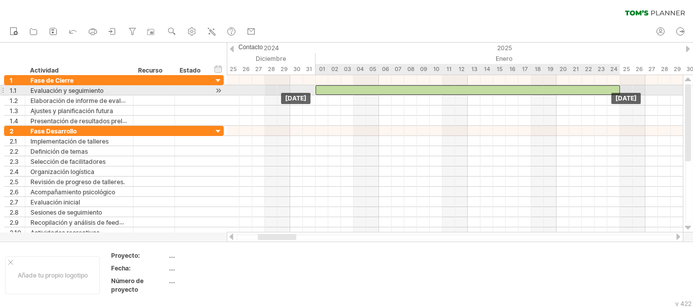
drag, startPoint x: 414, startPoint y: 90, endPoint x: 344, endPoint y: 91, distance: 70.5
click at [344, 91] on div at bounding box center [468, 90] width 304 height 10
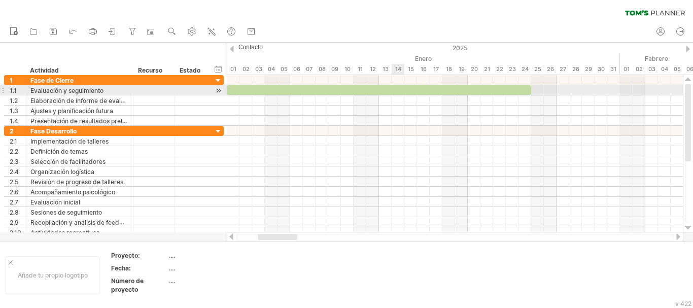
click at [402, 88] on div at bounding box center [379, 90] width 304 height 10
click at [408, 91] on div "**********" at bounding box center [379, 90] width 304 height 10
click at [407, 90] on div "**********" at bounding box center [379, 90] width 304 height 10
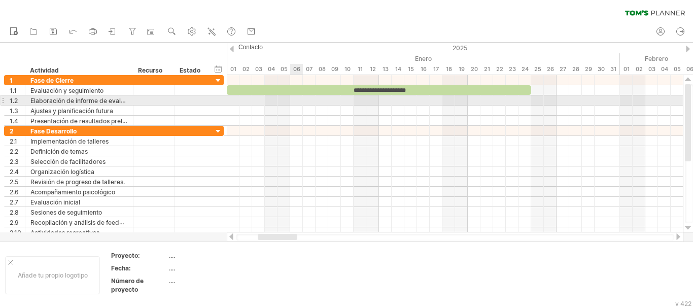
click at [297, 104] on div at bounding box center [455, 100] width 456 height 10
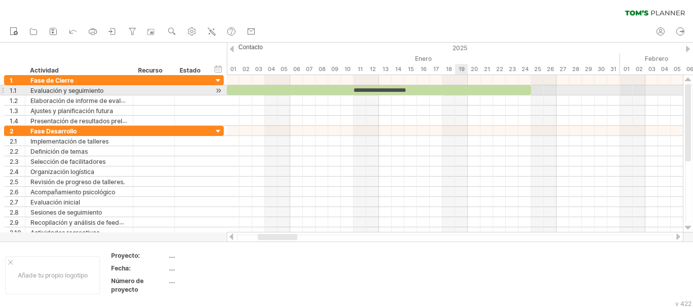
click at [459, 89] on div "**********" at bounding box center [379, 90] width 304 height 10
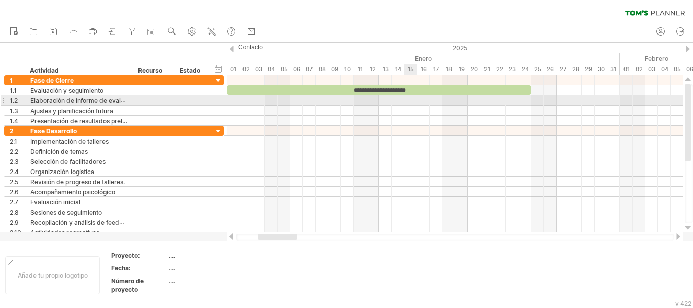
click at [416, 99] on div at bounding box center [455, 100] width 456 height 10
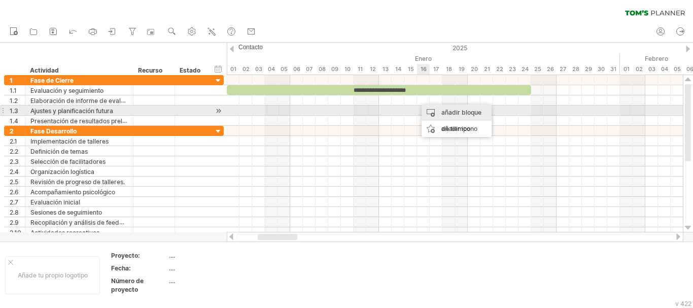
click at [438, 110] on div "añadir bloque de tiempo" at bounding box center [457, 121] width 70 height 32
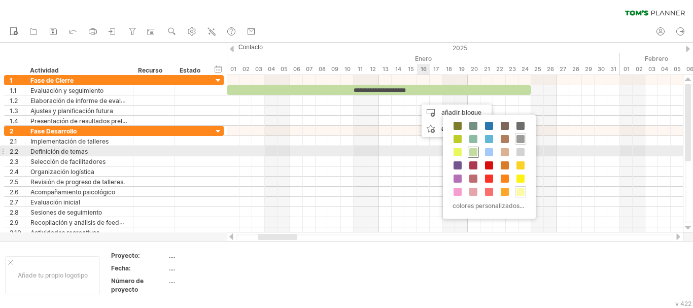
click at [473, 152] on span at bounding box center [473, 152] width 8 height 8
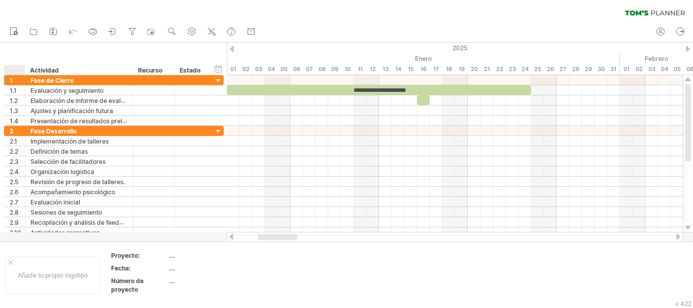
click at [19, 65] on div at bounding box center [16, 70] width 15 height 10
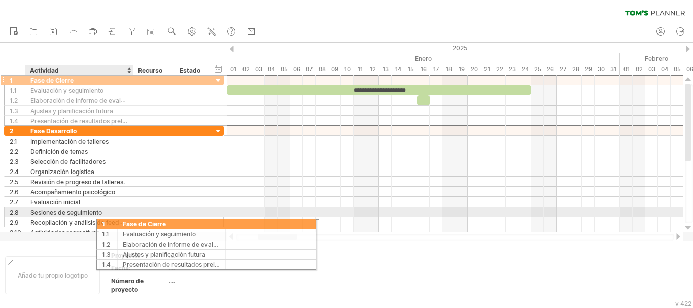
drag, startPoint x: 14, startPoint y: 77, endPoint x: 116, endPoint y: 220, distance: 175.0
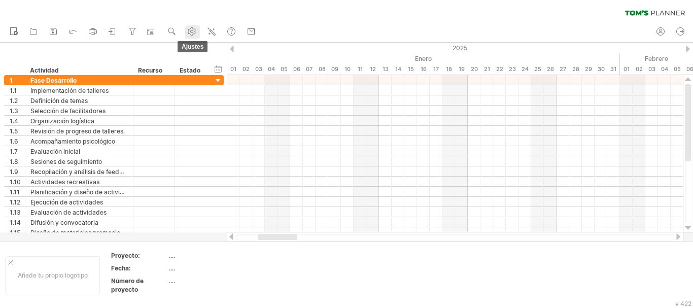
click at [194, 29] on icon at bounding box center [192, 32] width 8 height 8
select select "*"
select select "**"
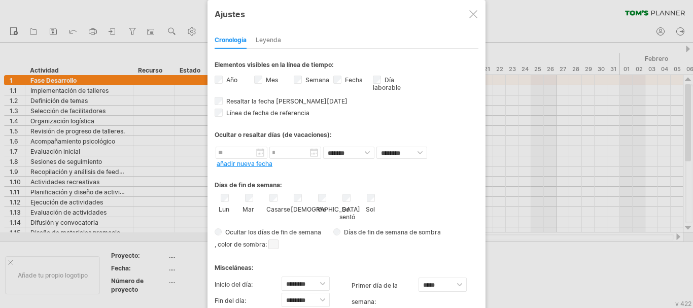
click at [496, 134] on div at bounding box center [346, 154] width 693 height 308
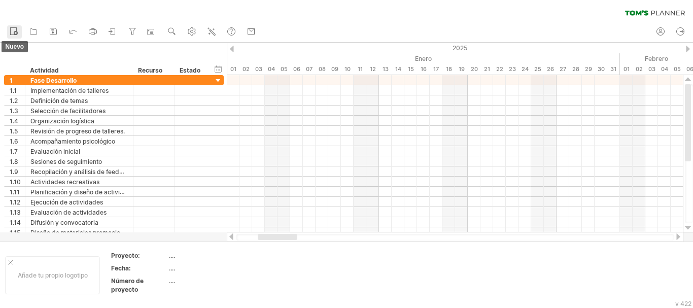
click at [14, 32] on icon at bounding box center [14, 31] width 10 height 10
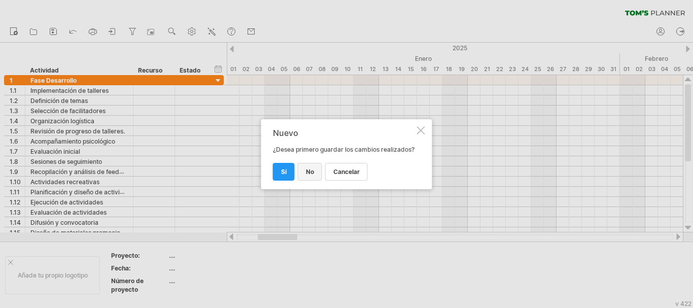
click at [307, 174] on font "No" at bounding box center [310, 172] width 8 height 8
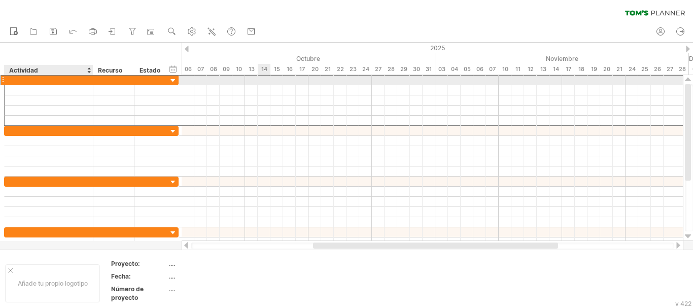
click at [25, 81] on div at bounding box center [49, 80] width 78 height 10
click at [25, 81] on input "text" at bounding box center [49, 80] width 78 height 10
paste input "**********"
type input "**********"
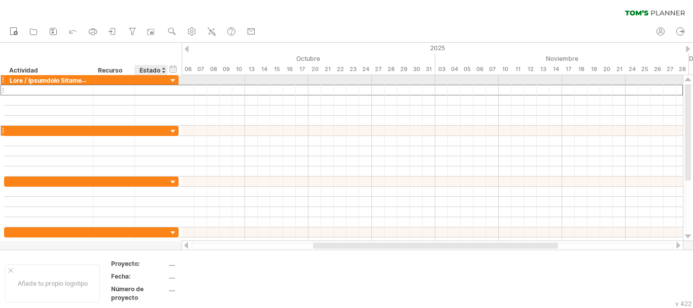
drag, startPoint x: 169, startPoint y: 87, endPoint x: 181, endPoint y: 133, distance: 47.5
click at [179, 133] on div "**********" at bounding box center [91, 161] width 175 height 172
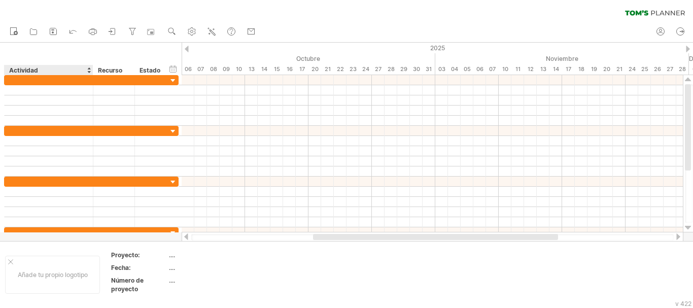
click at [24, 71] on font "Actividad" at bounding box center [23, 70] width 29 height 8
click at [58, 34] on icon at bounding box center [53, 31] width 10 height 10
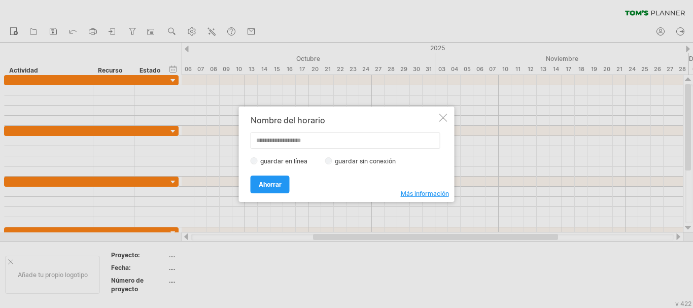
click at [440, 120] on div at bounding box center [443, 118] width 8 height 8
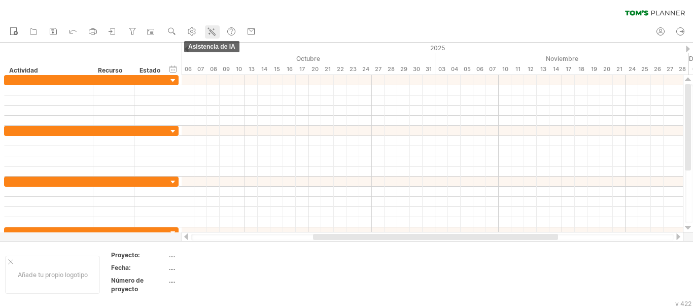
click at [213, 29] on icon at bounding box center [211, 31] width 10 height 10
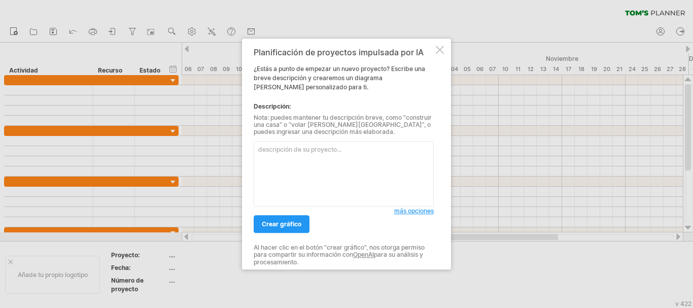
click at [288, 147] on textarea at bounding box center [344, 173] width 180 height 65
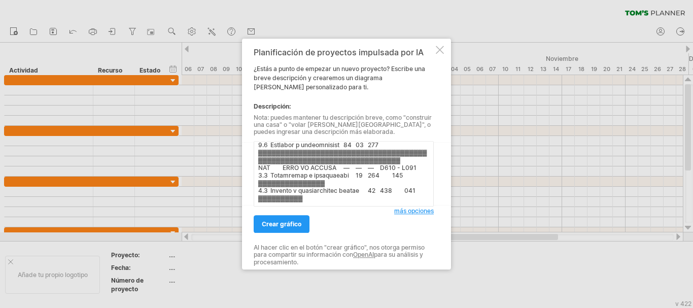
type textarea "LOREMIPSUMDOL Sita / Consectet Adipisci (elit) Seddoe (Tem) Incididunt (Utl) Et…"
click at [279, 225] on font "crear gráfico" at bounding box center [282, 224] width 40 height 8
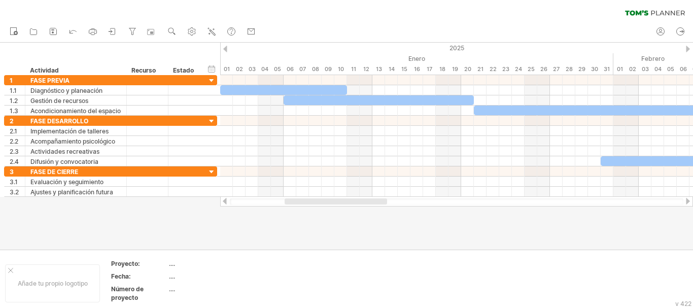
click at [686, 201] on div at bounding box center [688, 201] width 8 height 7
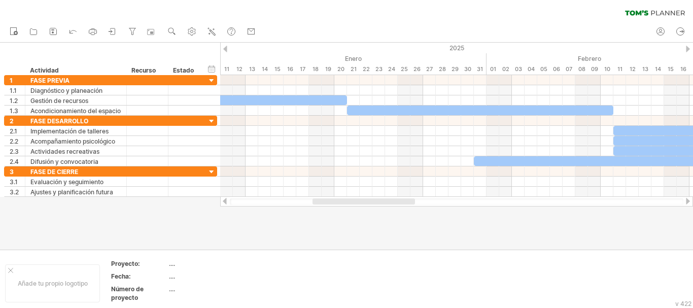
click at [686, 201] on div at bounding box center [688, 201] width 8 height 7
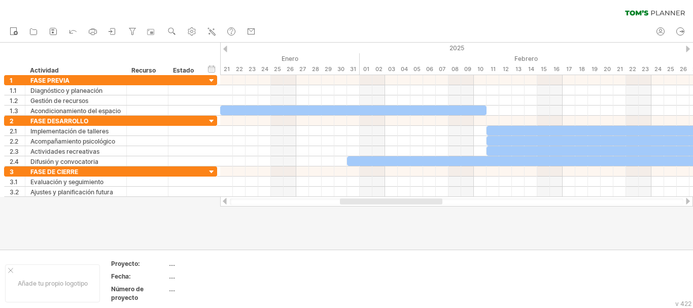
click at [686, 201] on div at bounding box center [688, 201] width 8 height 7
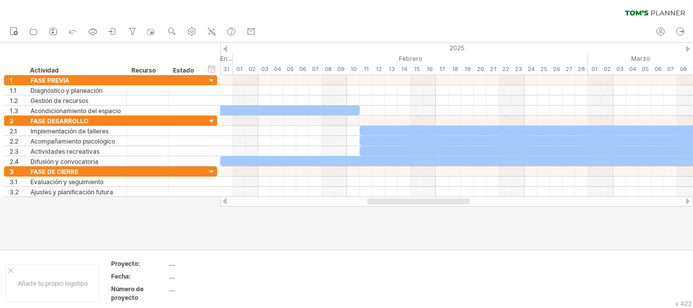
click at [686, 201] on div at bounding box center [688, 201] width 8 height 7
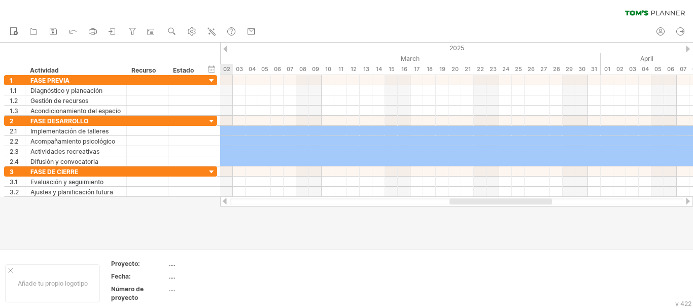
click at [686, 201] on div at bounding box center [688, 201] width 8 height 7
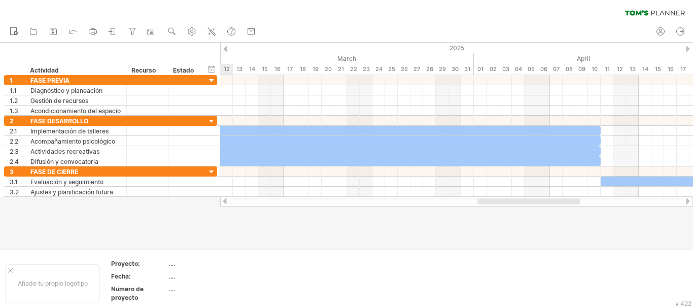
click at [686, 201] on div at bounding box center [688, 201] width 8 height 7
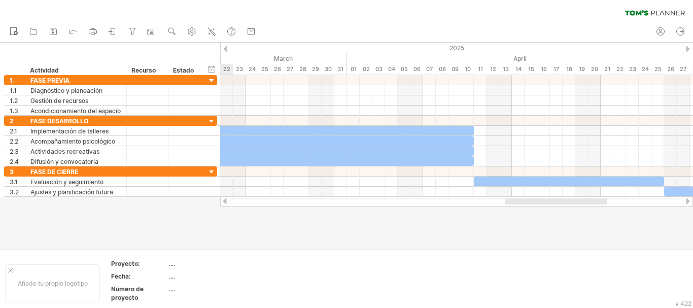
click at [686, 201] on div at bounding box center [688, 201] width 8 height 7
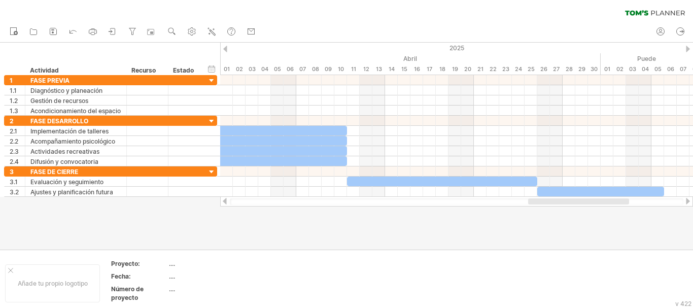
click at [226, 200] on div at bounding box center [225, 201] width 8 height 7
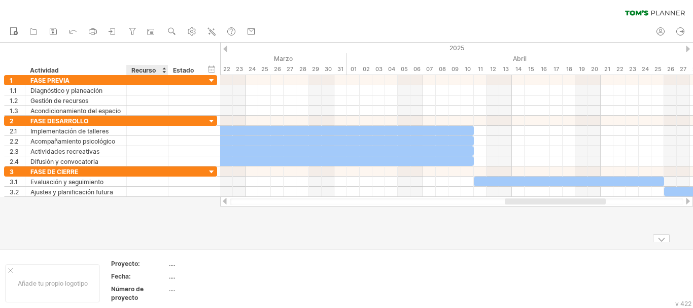
click at [170, 264] on font "...." at bounding box center [172, 264] width 6 height 8
click at [121, 261] on font "Proyecto:" at bounding box center [125, 264] width 29 height 8
click at [116, 277] on font "Fecha:" at bounding box center [121, 276] width 20 height 8
click at [39, 286] on font "Añade tu propio logotipo" at bounding box center [53, 284] width 70 height 8
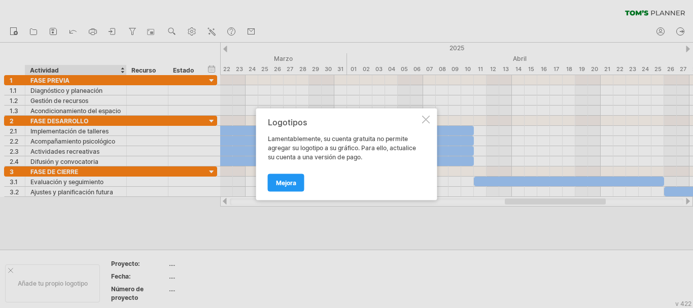
click at [427, 120] on div at bounding box center [426, 119] width 8 height 8
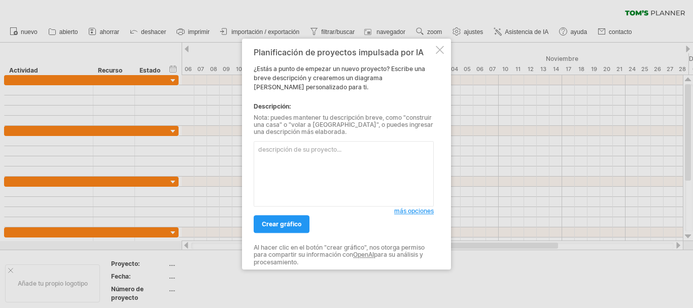
click at [264, 151] on textarea at bounding box center [344, 173] width 180 height 65
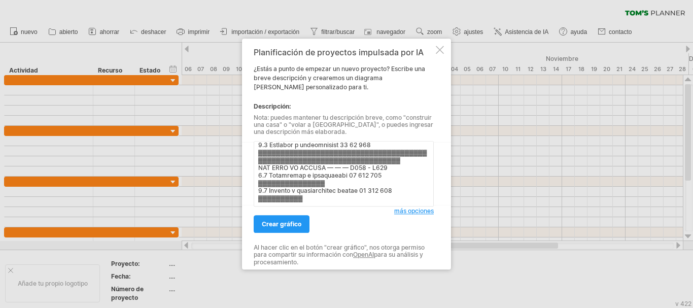
scroll to position [134, 0]
type textarea "LOREMIPSUMDOL Sita / Consectet Adipisci (elit) Seddoe (Tem) Incididunt (Utl) Et…"
click at [289, 224] on font "crear gráfico" at bounding box center [282, 224] width 40 height 8
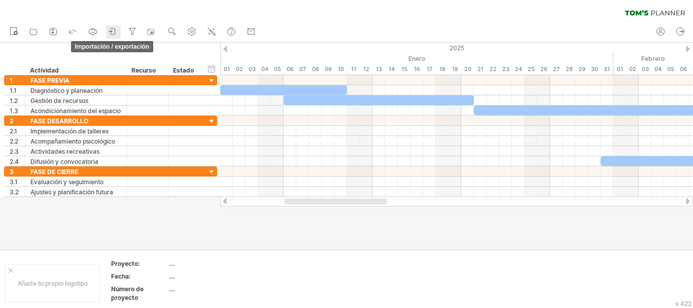
click at [110, 31] on icon at bounding box center [113, 31] width 10 height 10
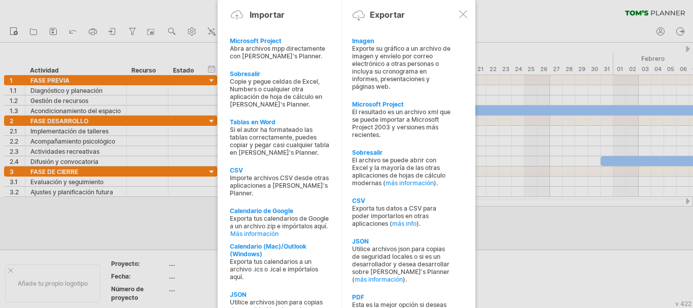
click at [466, 15] on div at bounding box center [463, 14] width 8 height 8
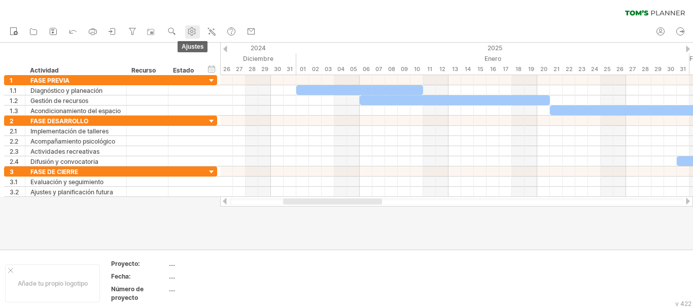
click at [190, 27] on use at bounding box center [192, 31] width 10 height 10
select select "*"
select select "**"
select select "*"
select select "******"
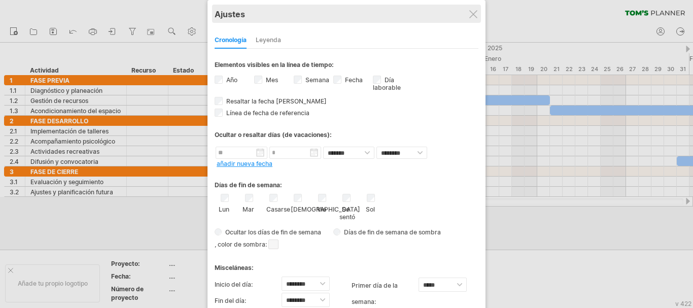
click at [477, 12] on div "Ajustes" at bounding box center [347, 14] width 264 height 18
click at [471, 20] on div "Ajustes" at bounding box center [347, 14] width 264 height 18
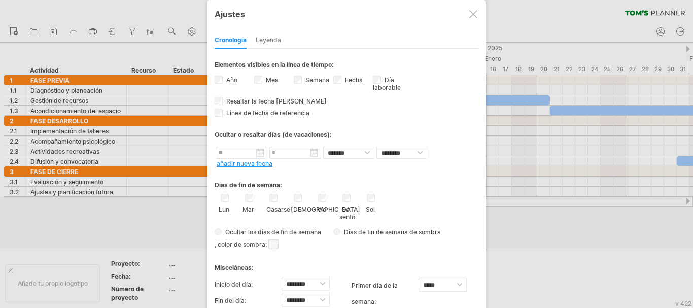
click at [476, 15] on div at bounding box center [473, 14] width 8 height 8
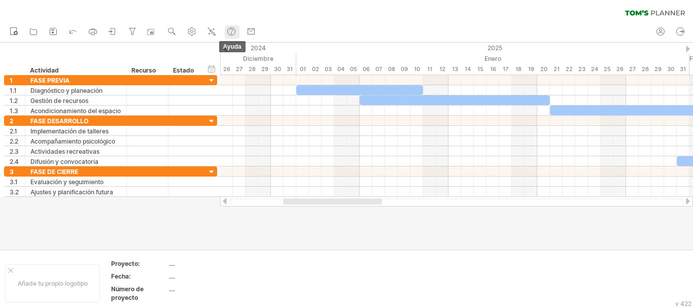
click at [236, 34] on use at bounding box center [231, 31] width 10 height 10
click at [212, 67] on div "ocultar inicio/fin/duración mostrar inicio/fin/duración" at bounding box center [212, 68] width 10 height 11
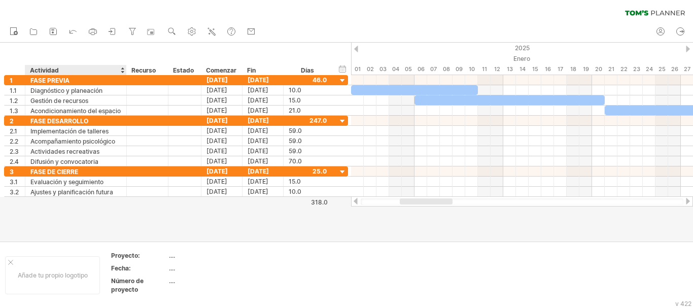
click at [111, 74] on div "Actividad" at bounding box center [75, 70] width 91 height 10
click at [317, 256] on td at bounding box center [301, 275] width 80 height 48
click at [389, 237] on div at bounding box center [346, 142] width 693 height 198
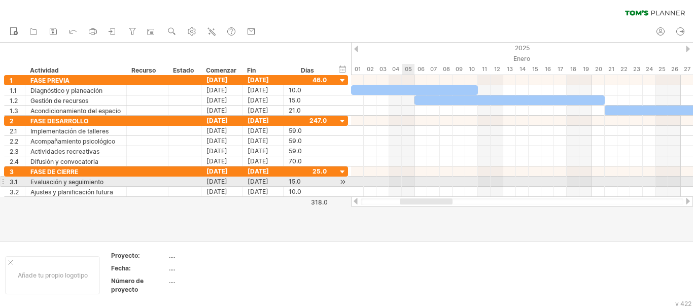
click at [408, 177] on div at bounding box center [522, 182] width 342 height 10
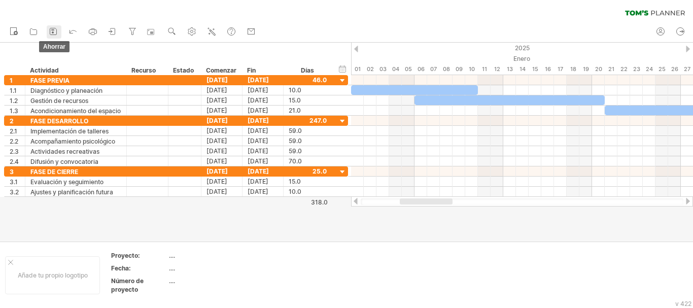
click at [52, 32] on rect at bounding box center [53, 32] width 2 height 2
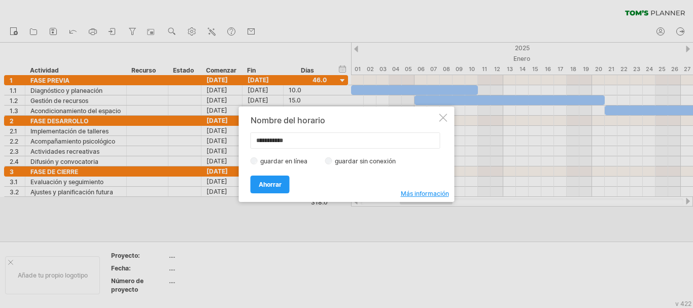
click at [445, 118] on div at bounding box center [443, 118] width 8 height 8
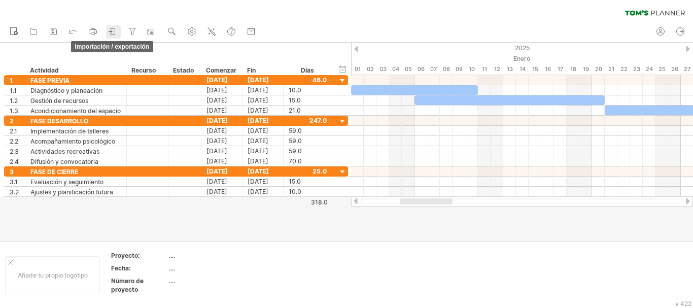
click at [109, 31] on icon at bounding box center [113, 31] width 10 height 10
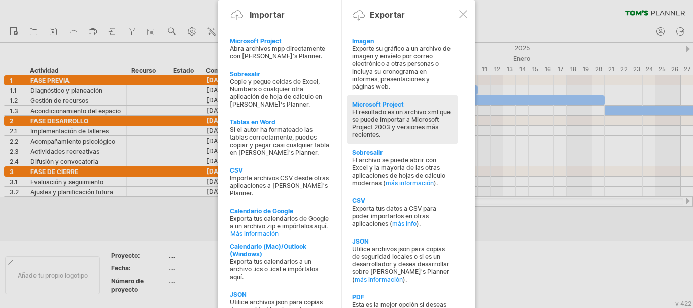
click at [410, 116] on font "El resultado es un archivo xml que se puede importar a Microsoft Project 2003 y…" at bounding box center [401, 123] width 98 height 30
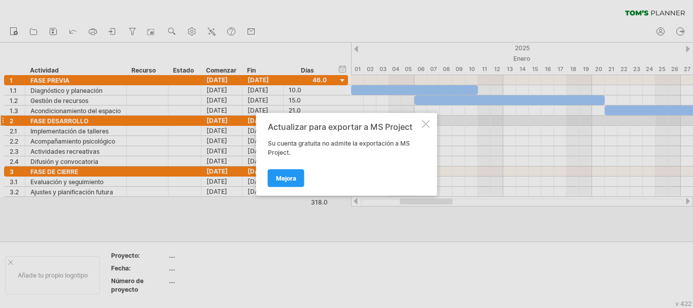
click at [426, 124] on div at bounding box center [426, 124] width 8 height 8
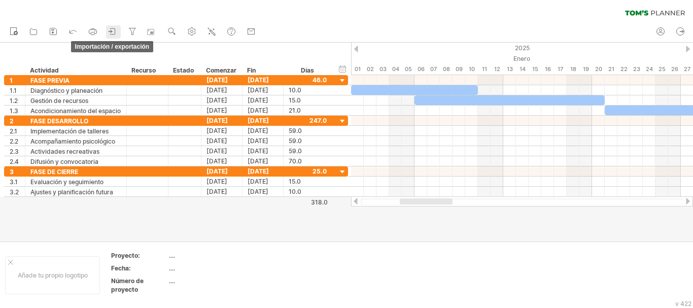
click at [115, 31] on icon at bounding box center [113, 31] width 10 height 10
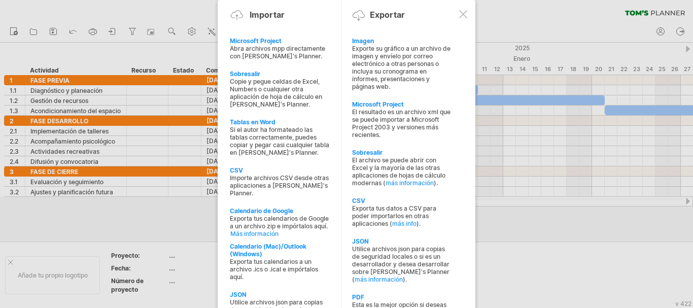
click at [592, 21] on div at bounding box center [346, 154] width 693 height 308
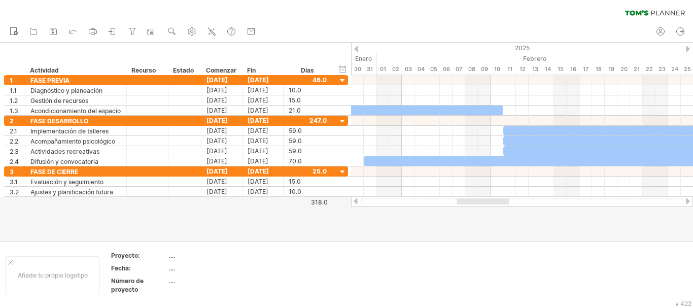
drag, startPoint x: 684, startPoint y: 1, endPoint x: 278, endPoint y: 214, distance: 458.8
click at [278, 214] on div at bounding box center [346, 142] width 693 height 198
click at [112, 31] on icon at bounding box center [110, 31] width 3 height 3
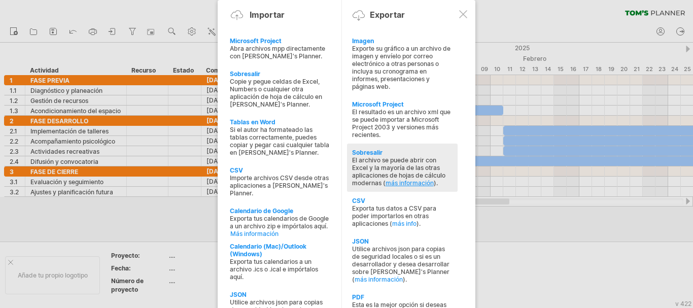
click at [425, 182] on font "más información" at bounding box center [410, 183] width 48 height 8
click at [401, 160] on font "El archivo se puede abrir con Excel y la mayoría de las otras aplicaciones de h…" at bounding box center [398, 171] width 93 height 30
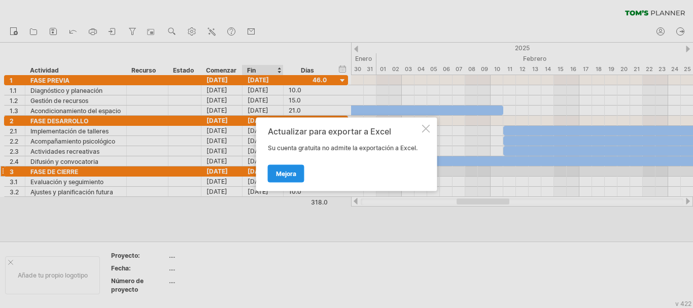
click at [285, 171] on font "Mejora" at bounding box center [286, 173] width 20 height 8
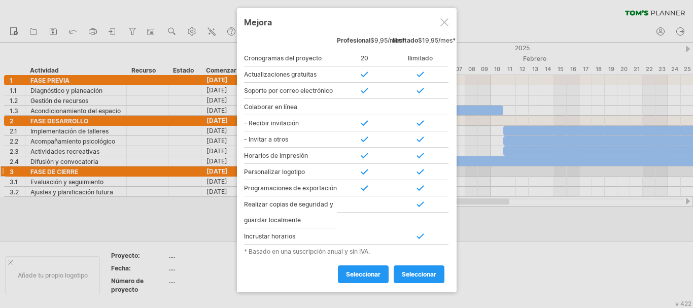
click at [440, 22] on div at bounding box center [444, 22] width 8 height 8
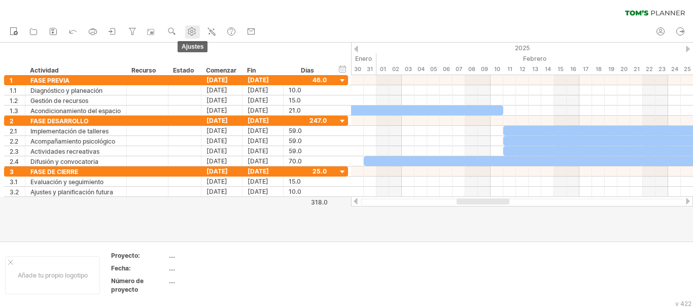
click at [195, 31] on use at bounding box center [192, 31] width 10 height 10
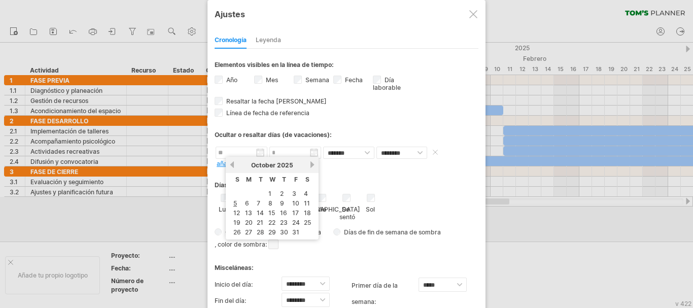
click at [261, 151] on input "text" at bounding box center [242, 153] width 52 height 12
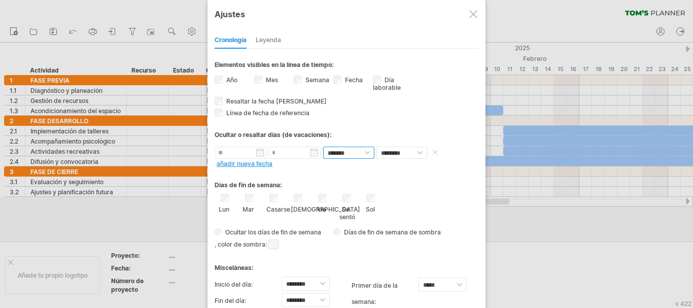
click at [364, 152] on select "**********" at bounding box center [348, 153] width 51 height 12
click at [389, 117] on div "**********" at bounding box center [347, 200] width 264 height 303
click at [187, 211] on div at bounding box center [346, 154] width 693 height 308
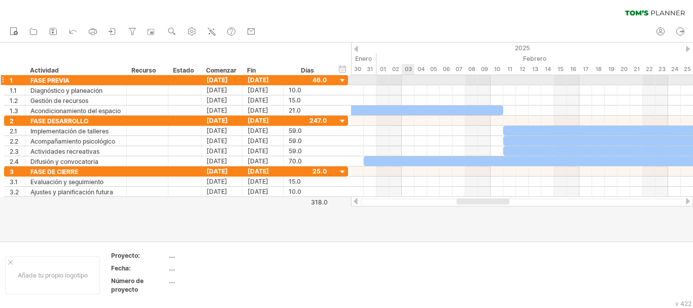
click at [409, 80] on div at bounding box center [522, 80] width 342 height 10
drag, startPoint x: 409, startPoint y: 80, endPoint x: 413, endPoint y: 77, distance: 5.5
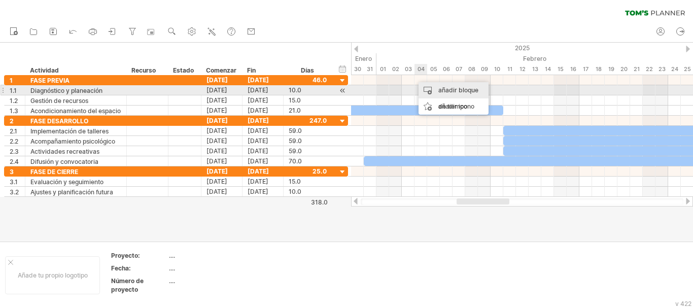
click at [425, 89] on div "añadir bloque de tiempo" at bounding box center [454, 98] width 70 height 32
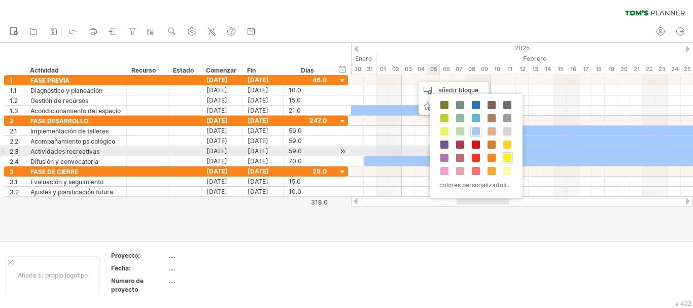
click at [508, 156] on span at bounding box center [507, 158] width 8 height 8
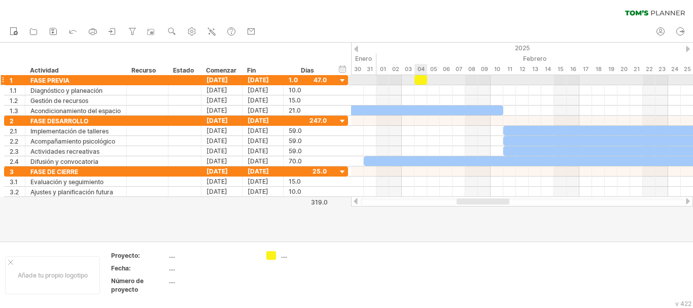
click at [420, 79] on div at bounding box center [420, 80] width 13 height 10
drag, startPoint x: 425, startPoint y: 79, endPoint x: 491, endPoint y: 80, distance: 65.9
click at [486, 80] on span at bounding box center [484, 80] width 4 height 10
click at [430, 78] on div at bounding box center [452, 80] width 76 height 10
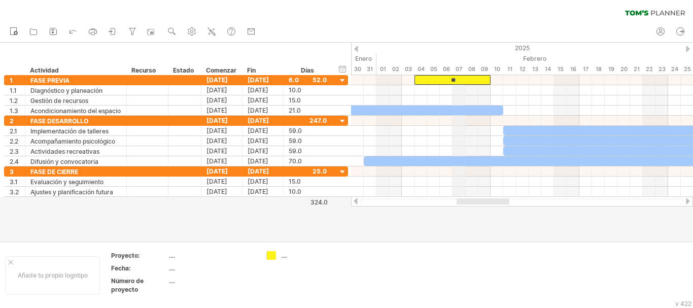
click at [461, 74] on div "07" at bounding box center [459, 69] width 13 height 11
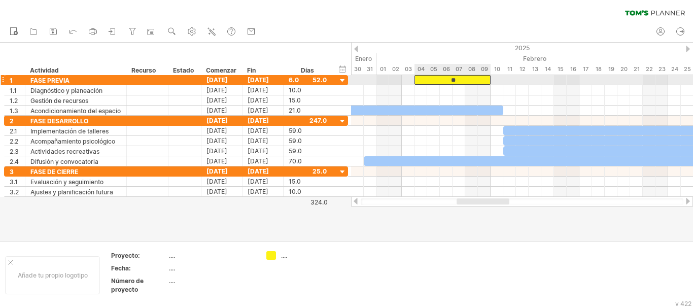
click at [458, 80] on div "**" at bounding box center [452, 80] width 76 height 10
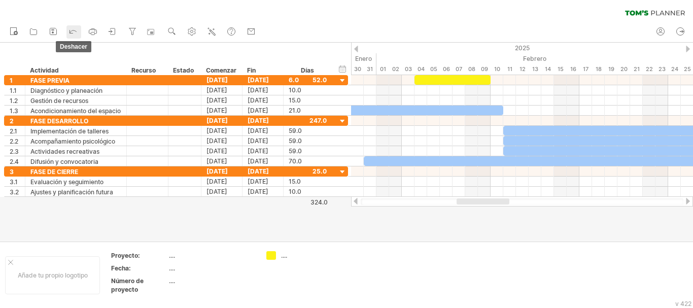
click at [75, 32] on icon at bounding box center [73, 31] width 10 height 10
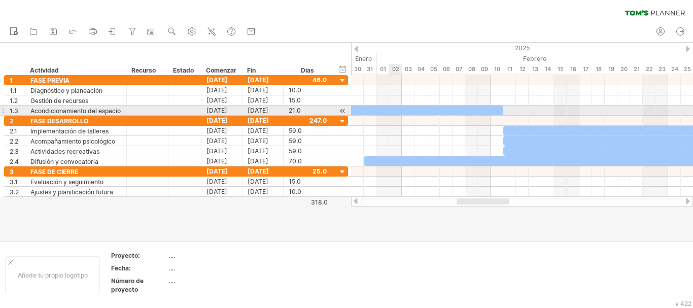
click at [395, 110] on div at bounding box center [370, 111] width 266 height 10
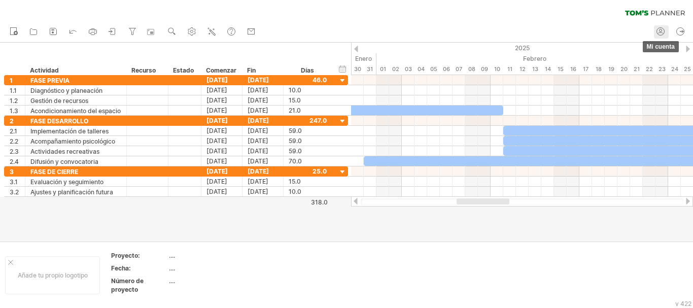
click at [660, 33] on icon at bounding box center [660, 31] width 10 height 10
type input "**********"
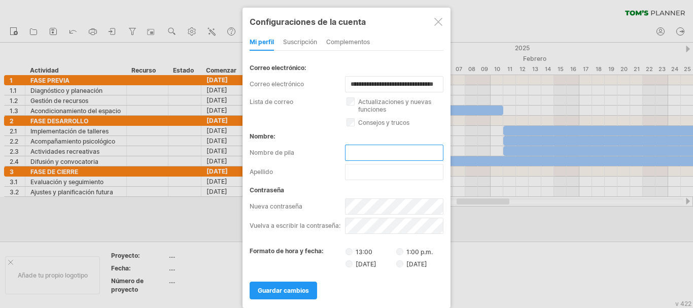
click at [353, 152] on input "text" at bounding box center [394, 153] width 98 height 16
type input "**********"
click at [276, 289] on font "guardar cambios" at bounding box center [283, 291] width 51 height 8
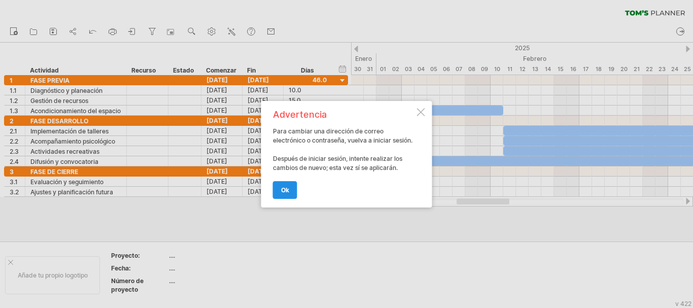
click at [287, 195] on link "OK" at bounding box center [285, 190] width 24 height 18
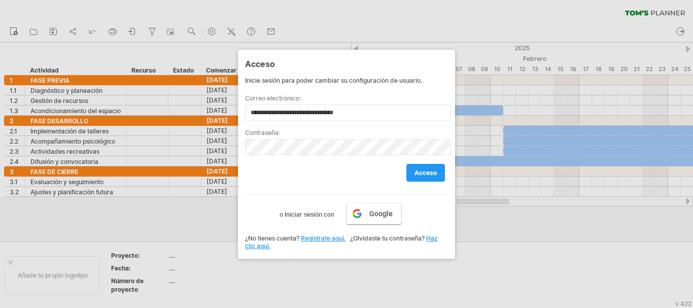
click at [367, 213] on link "Google" at bounding box center [373, 213] width 55 height 21
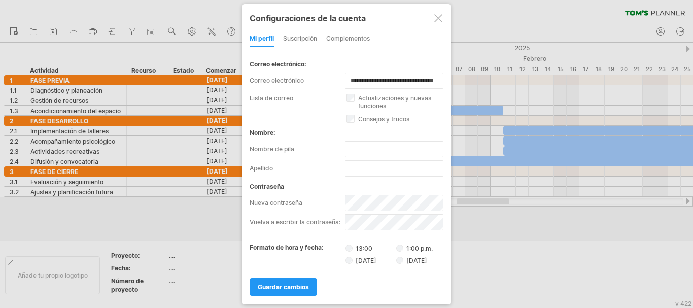
click at [439, 20] on div at bounding box center [438, 18] width 8 height 8
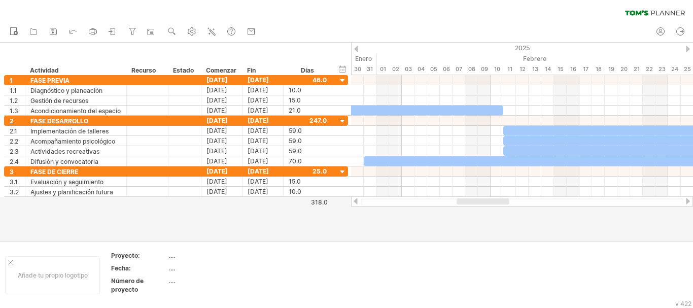
click at [308, 25] on div "nuevo" at bounding box center [346, 31] width 693 height 21
click at [94, 31] on icon at bounding box center [93, 31] width 10 height 10
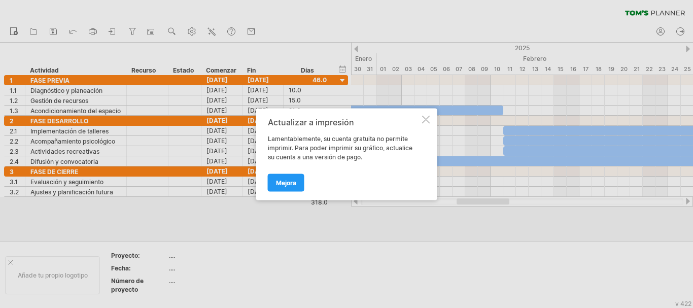
click at [428, 118] on div at bounding box center [426, 119] width 8 height 8
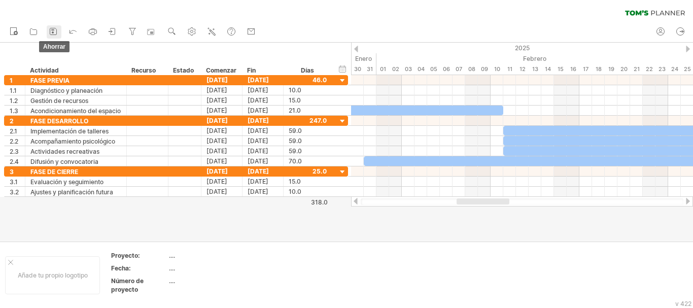
click at [53, 28] on icon at bounding box center [53, 31] width 7 height 7
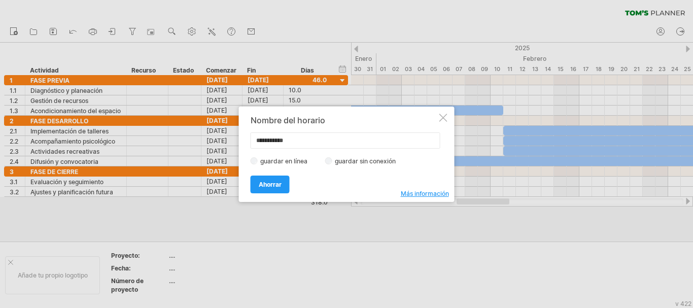
click at [441, 118] on div at bounding box center [443, 118] width 8 height 8
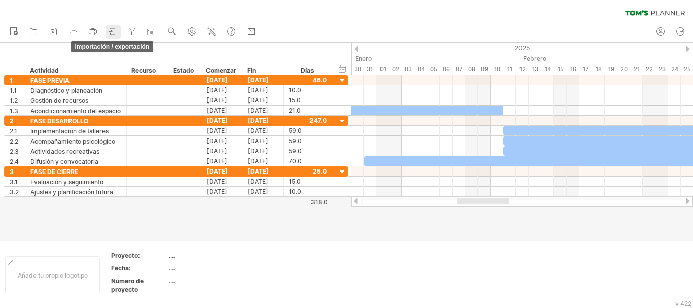
click at [112, 33] on icon at bounding box center [113, 31] width 10 height 10
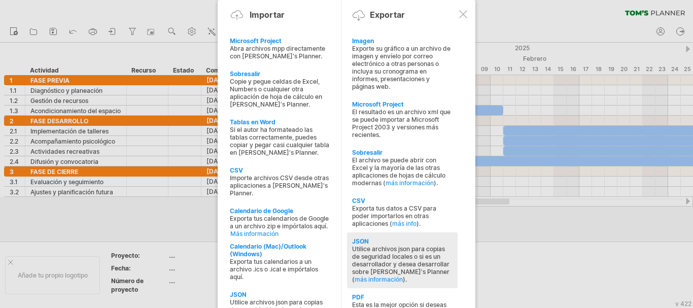
click at [390, 245] on font "Utilice archivos json para copias de seguridad locales o si es un desarrollador…" at bounding box center [400, 264] width 97 height 38
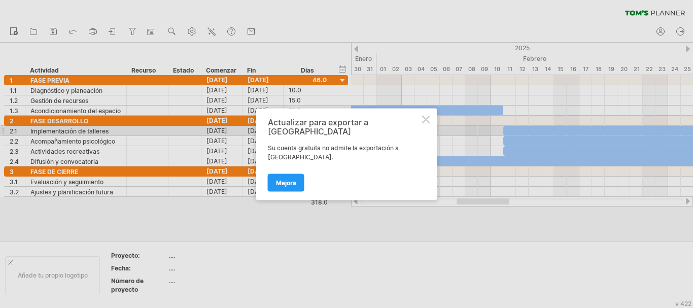
click at [425, 123] on div at bounding box center [426, 119] width 8 height 8
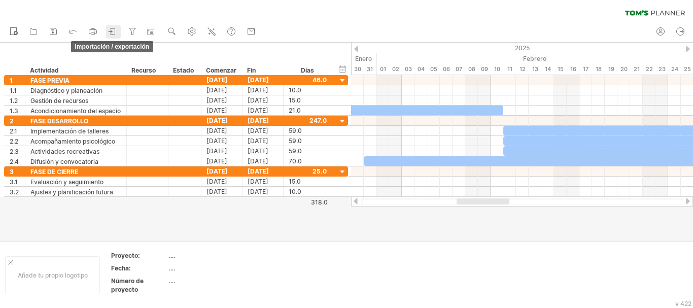
click at [114, 31] on icon at bounding box center [113, 31] width 10 height 10
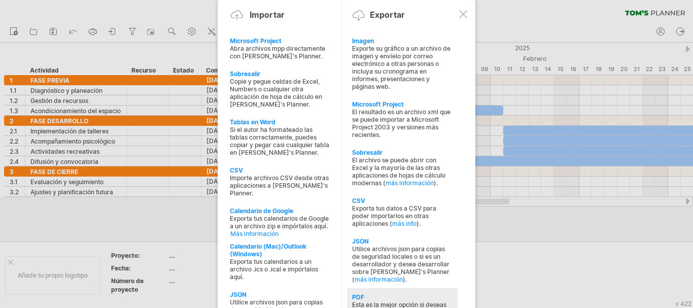
click at [402, 294] on div "PDF" at bounding box center [402, 297] width 100 height 8
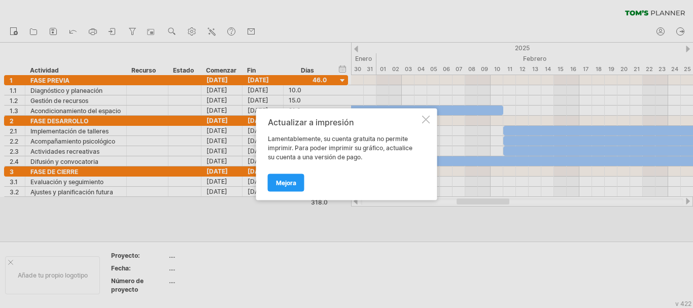
click at [425, 119] on div at bounding box center [426, 119] width 8 height 8
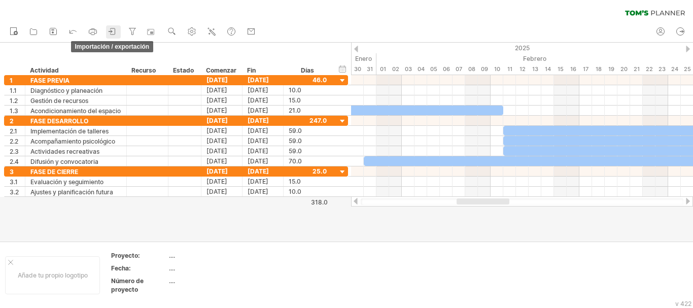
click at [112, 32] on icon at bounding box center [110, 31] width 3 height 3
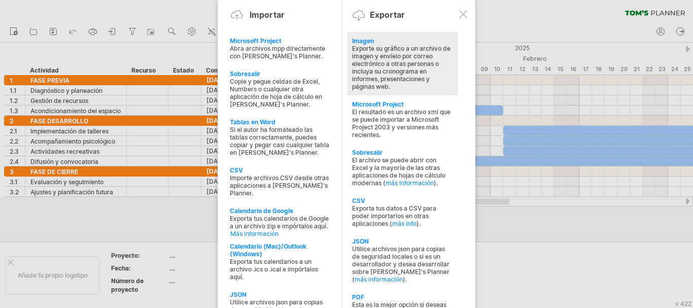
click at [377, 67] on font "Exporte su gráfico a un archivo de imagen y envíelo por correo electrónico a ot…" at bounding box center [401, 68] width 98 height 46
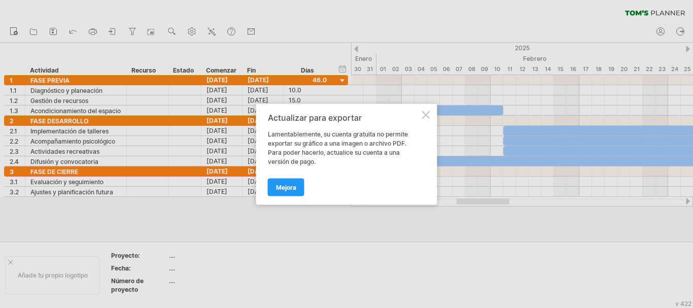
click at [429, 114] on div at bounding box center [426, 115] width 8 height 8
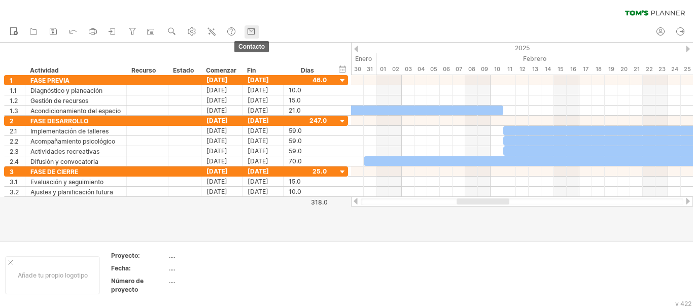
click at [254, 35] on use at bounding box center [251, 31] width 10 height 10
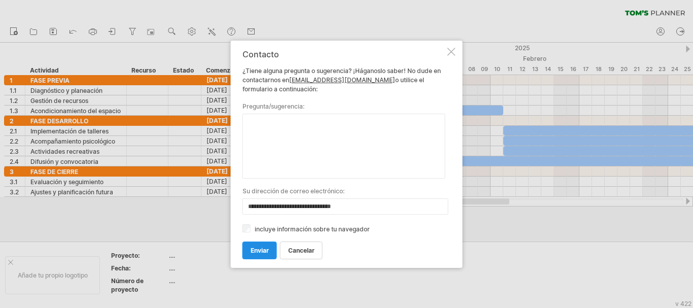
click at [261, 251] on font "enviar" at bounding box center [260, 251] width 18 height 8
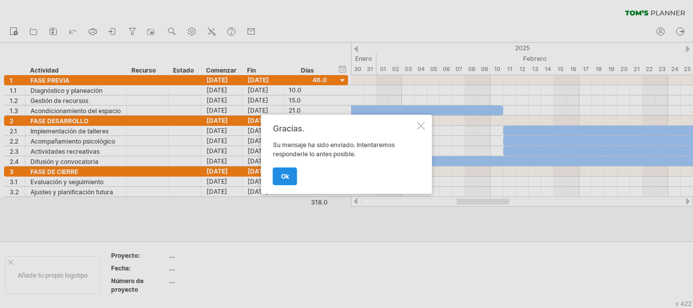
click at [284, 176] on font "OK" at bounding box center [285, 176] width 8 height 8
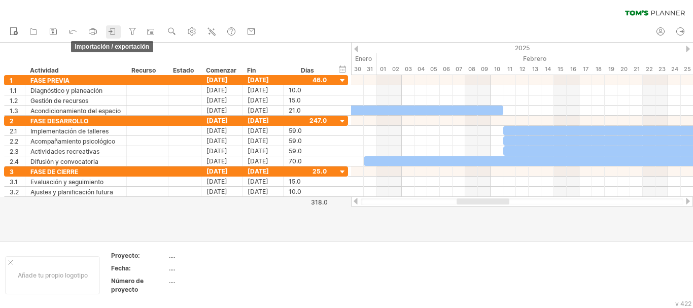
click at [106, 34] on link "importación / exportación" at bounding box center [113, 31] width 15 height 13
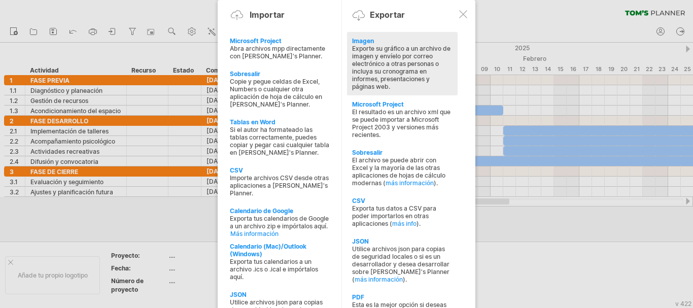
click at [406, 83] on div "Exporte su gráfico a un archivo de imagen y envíelo por correo electrónico a ot…" at bounding box center [402, 68] width 100 height 46
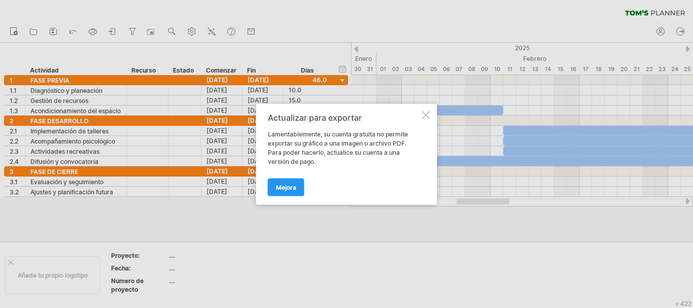
click at [426, 114] on div at bounding box center [426, 115] width 8 height 8
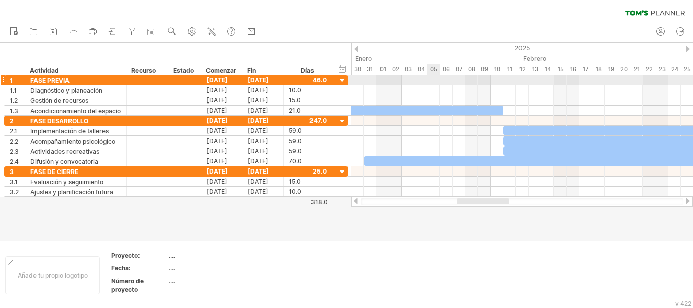
click at [429, 80] on div at bounding box center [522, 80] width 342 height 10
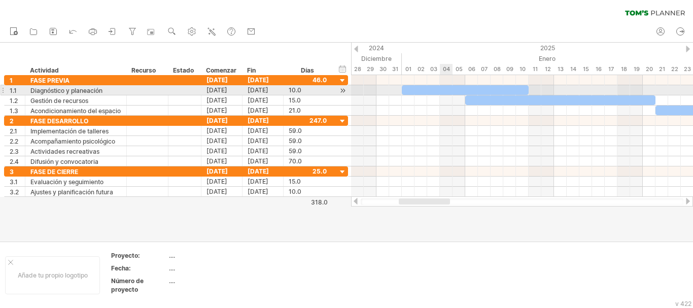
click at [451, 90] on div at bounding box center [465, 90] width 127 height 10
click at [529, 85] on div at bounding box center [465, 90] width 127 height 10
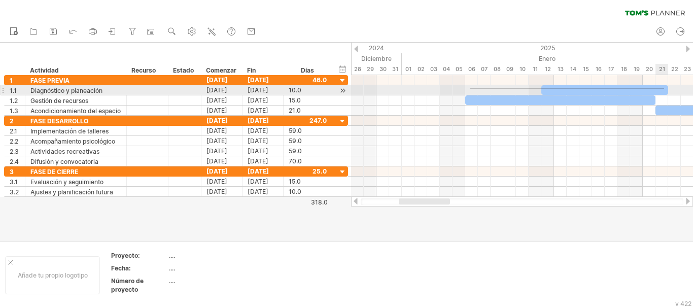
drag, startPoint x: 605, startPoint y: 92, endPoint x: 664, endPoint y: 89, distance: 59.5
click at [664, 89] on div "Martes 21 de enero Domingo 12 de enero" at bounding box center [522, 136] width 342 height 122
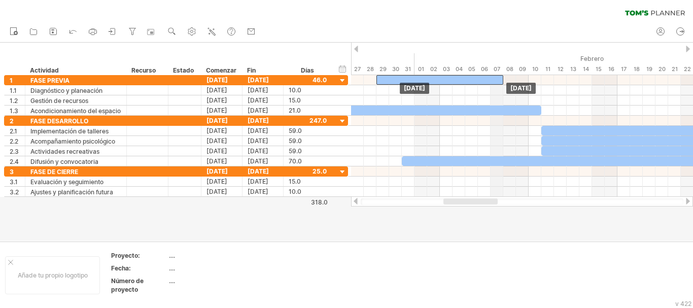
drag, startPoint x: 657, startPoint y: 89, endPoint x: 493, endPoint y: 72, distance: 165.8
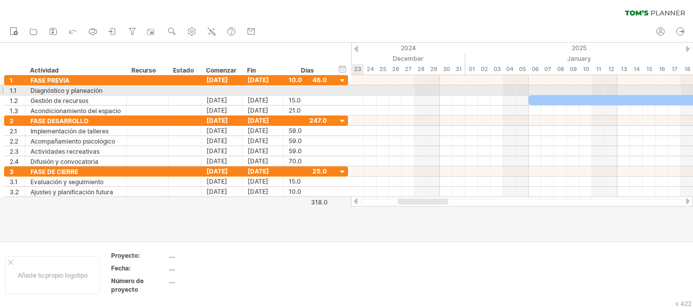
click at [398, 87] on div at bounding box center [522, 90] width 342 height 10
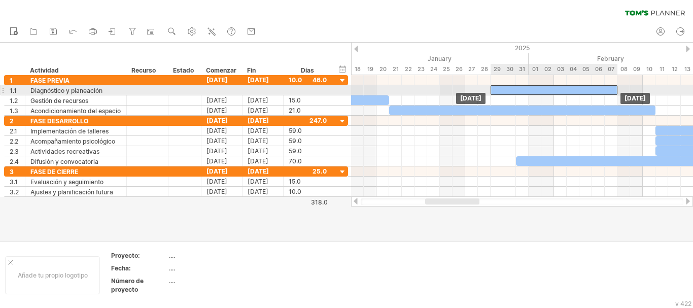
drag, startPoint x: 554, startPoint y: 77, endPoint x: 555, endPoint y: 90, distance: 12.7
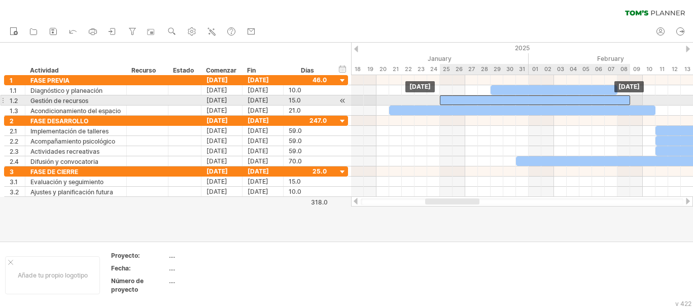
drag, startPoint x: 369, startPoint y: 100, endPoint x: 607, endPoint y: 96, distance: 238.0
click at [607, 96] on div at bounding box center [535, 100] width 190 height 10
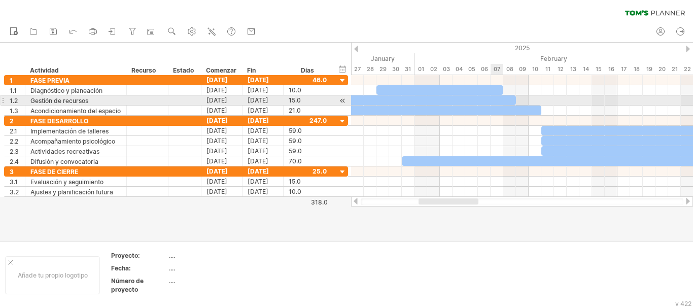
click at [493, 97] on div at bounding box center [421, 100] width 190 height 10
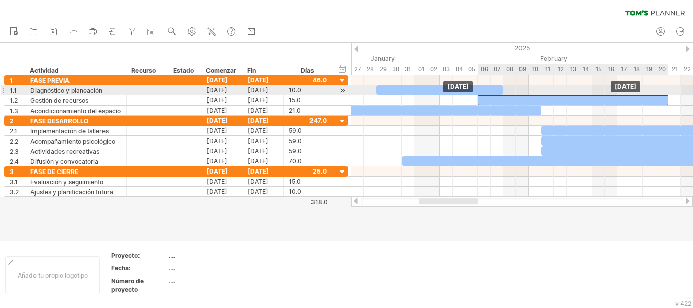
drag, startPoint x: 493, startPoint y: 97, endPoint x: 643, endPoint y: 95, distance: 150.7
click at [643, 95] on div "Saturday 08 February Saturday 25 January" at bounding box center [522, 136] width 342 height 122
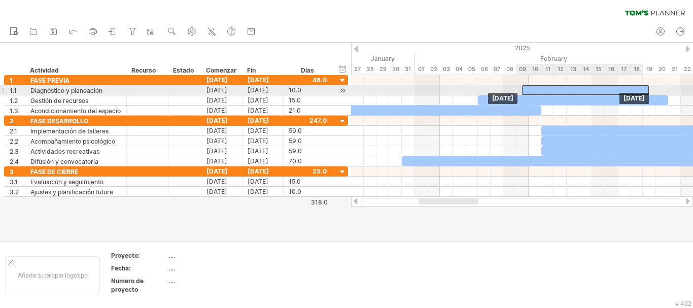
drag, startPoint x: 482, startPoint y: 88, endPoint x: 627, endPoint y: 90, distance: 145.1
click at [627, 90] on div at bounding box center [585, 90] width 127 height 10
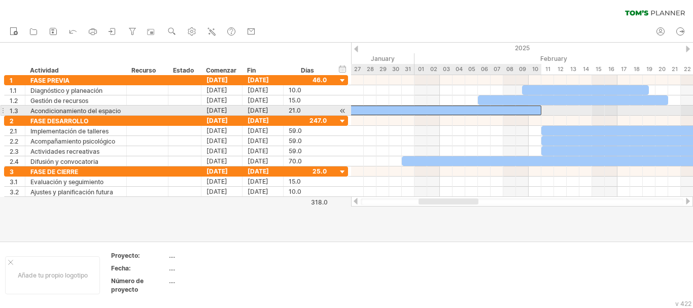
click at [501, 108] on div at bounding box center [408, 111] width 266 height 10
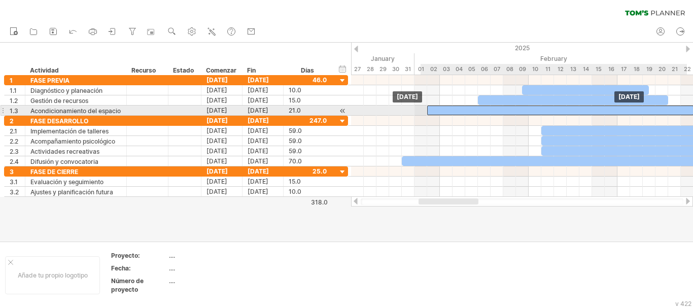
drag, startPoint x: 501, startPoint y: 108, endPoint x: 654, endPoint y: 111, distance: 153.2
click at [654, 111] on div at bounding box center [560, 111] width 266 height 10
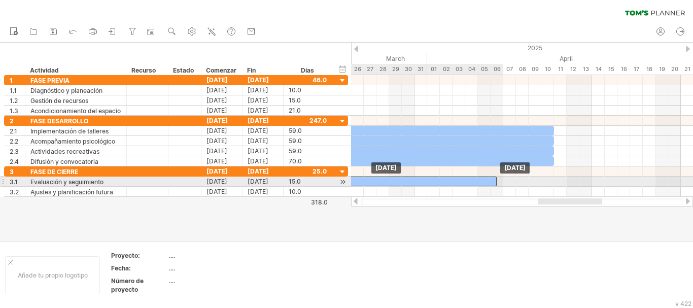
drag, startPoint x: 583, startPoint y: 180, endPoint x: 350, endPoint y: 183, distance: 233.9
click at [350, 183] on div "Intentando acceder a [DOMAIN_NAME] Conectado de nuevo... 0% borrar filtro" at bounding box center [346, 154] width 693 height 308
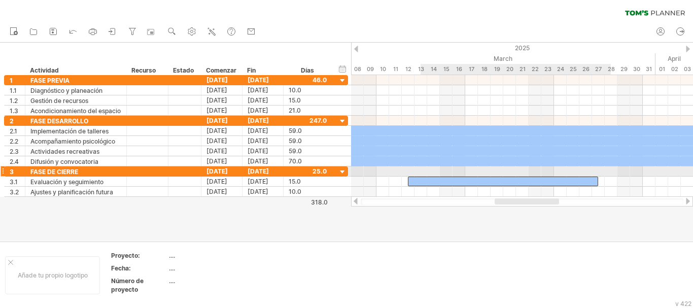
drag, startPoint x: 579, startPoint y: 178, endPoint x: 401, endPoint y: 181, distance: 178.1
click at [408, 181] on div at bounding box center [503, 182] width 190 height 10
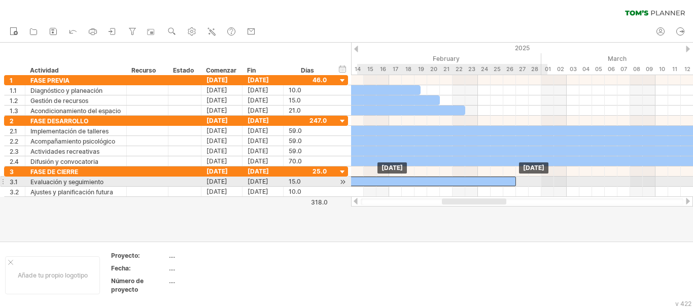
drag, startPoint x: 658, startPoint y: 180, endPoint x: 346, endPoint y: 185, distance: 312.5
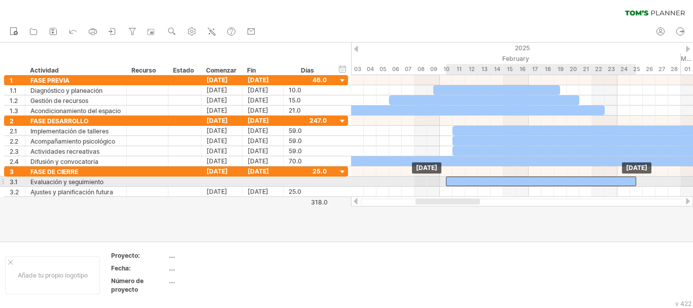
drag, startPoint x: 484, startPoint y: 191, endPoint x: 485, endPoint y: 181, distance: 9.7
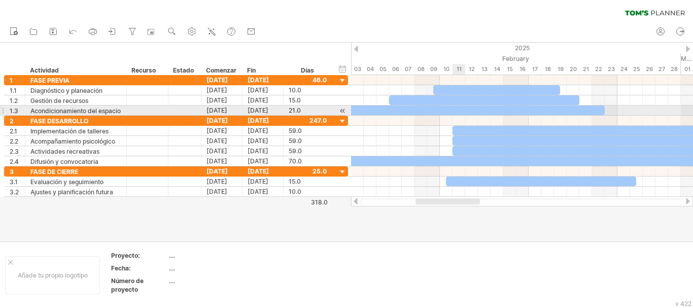
click at [457, 115] on div at bounding box center [522, 111] width 342 height 10
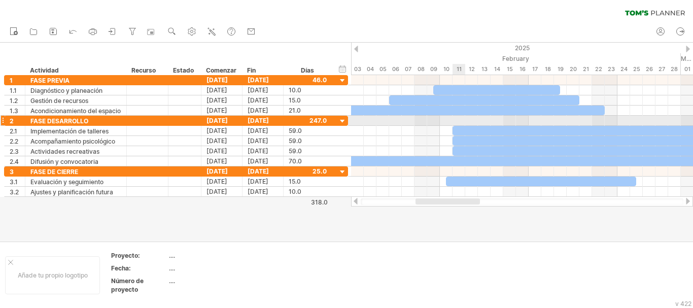
click at [459, 120] on div at bounding box center [522, 121] width 342 height 10
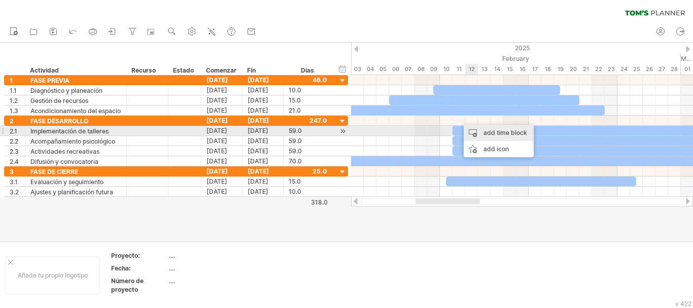
click at [483, 131] on div "add time block" at bounding box center [499, 133] width 70 height 16
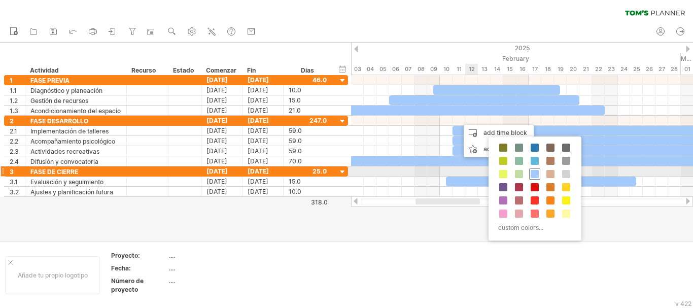
click at [535, 172] on span at bounding box center [535, 174] width 8 height 8
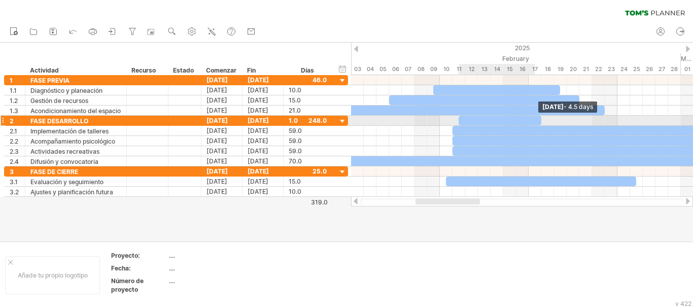
drag, startPoint x: 470, startPoint y: 121, endPoint x: 542, endPoint y: 123, distance: 72.1
click at [542, 123] on span at bounding box center [541, 121] width 4 height 10
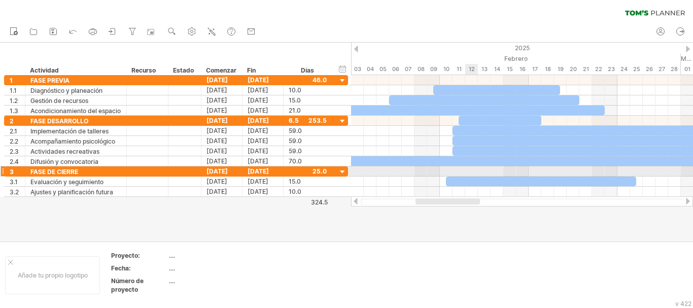
click at [466, 169] on div at bounding box center [522, 171] width 342 height 10
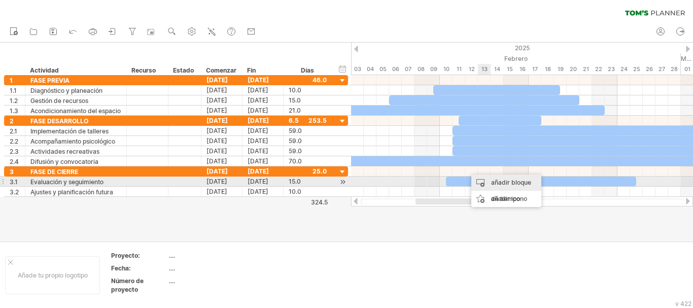
click at [482, 179] on div "añadir bloque de tiempo" at bounding box center [506, 191] width 70 height 32
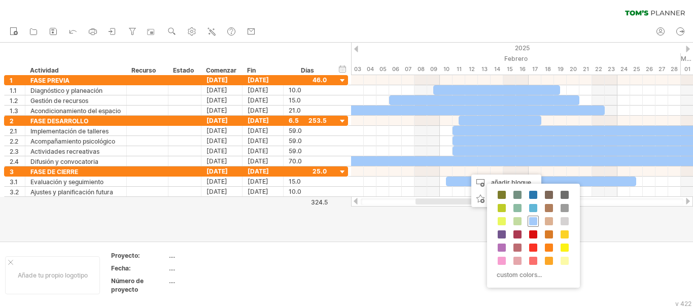
click at [533, 220] on span at bounding box center [533, 221] width 8 height 8
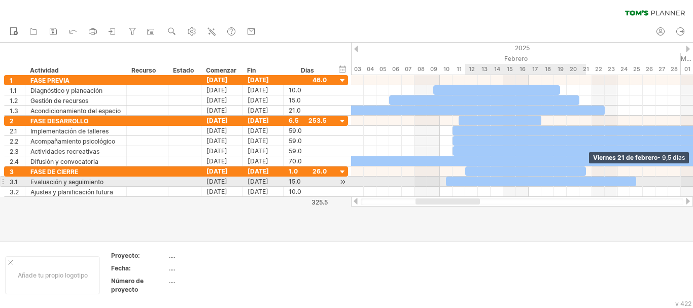
drag, startPoint x: 479, startPoint y: 171, endPoint x: 590, endPoint y: 182, distance: 111.1
click at [617, 182] on div at bounding box center [617, 181] width 0 height 30
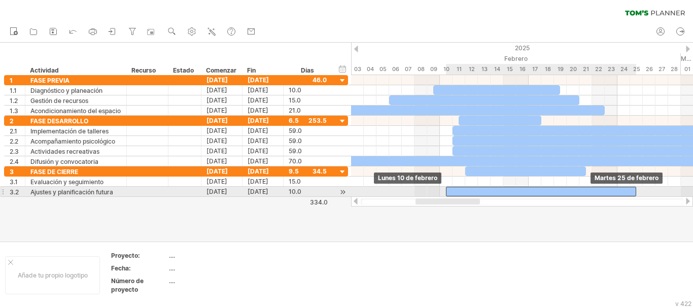
drag, startPoint x: 520, startPoint y: 183, endPoint x: 521, endPoint y: 190, distance: 7.8
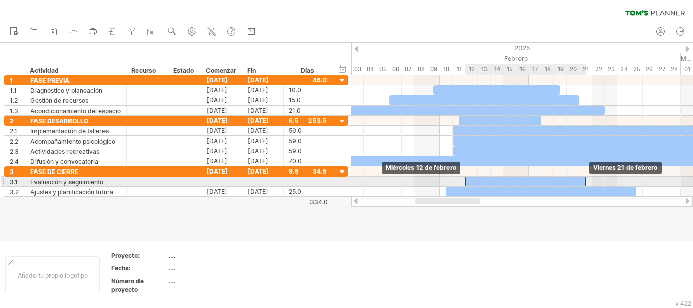
drag, startPoint x: 516, startPoint y: 172, endPoint x: 515, endPoint y: 180, distance: 7.6
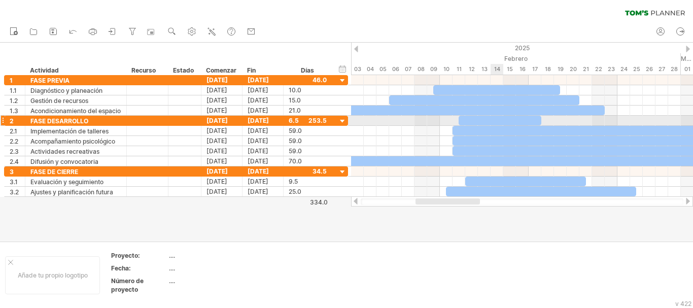
click at [495, 118] on div at bounding box center [500, 121] width 83 height 10
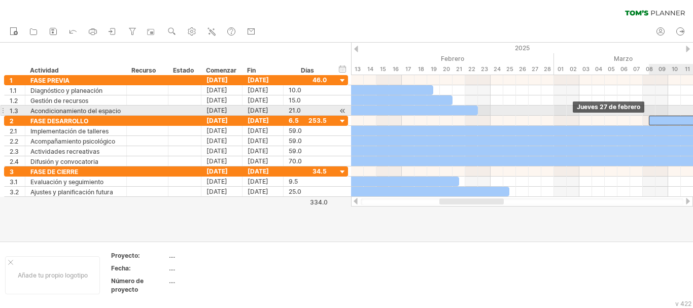
drag, startPoint x: 495, startPoint y: 118, endPoint x: 687, endPoint y: 113, distance: 191.8
click at [687, 113] on div "Miércoles 05 de marzo Jueves 27 de febrero" at bounding box center [522, 136] width 342 height 122
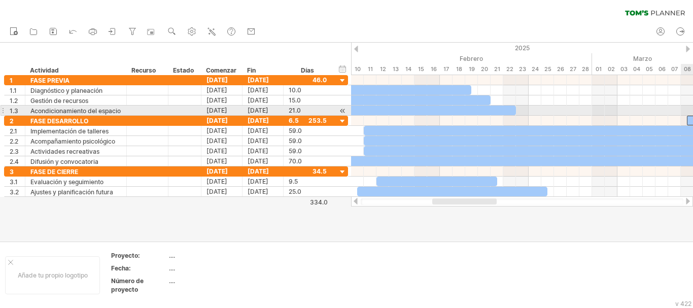
click at [692, 115] on div at bounding box center [522, 111] width 342 height 10
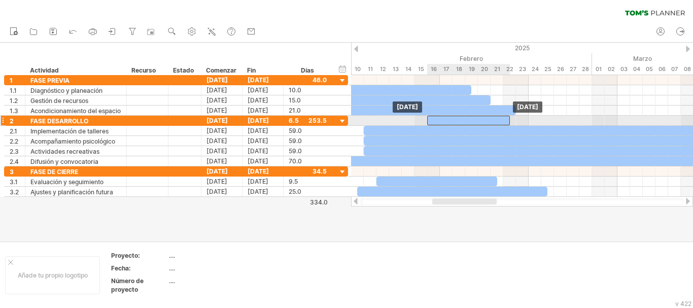
drag, startPoint x: 691, startPoint y: 120, endPoint x: 430, endPoint y: 120, distance: 261.8
click at [430, 120] on div at bounding box center [468, 121] width 83 height 10
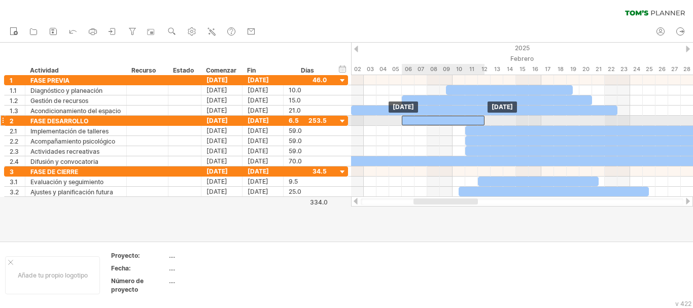
drag, startPoint x: 579, startPoint y: 118, endPoint x: 447, endPoint y: 120, distance: 131.9
click at [447, 120] on div at bounding box center [443, 121] width 83 height 10
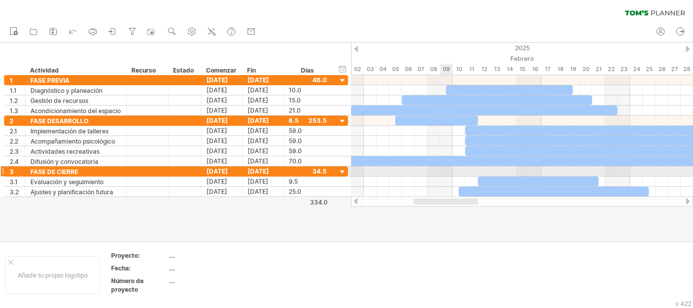
click at [442, 169] on div at bounding box center [522, 171] width 342 height 10
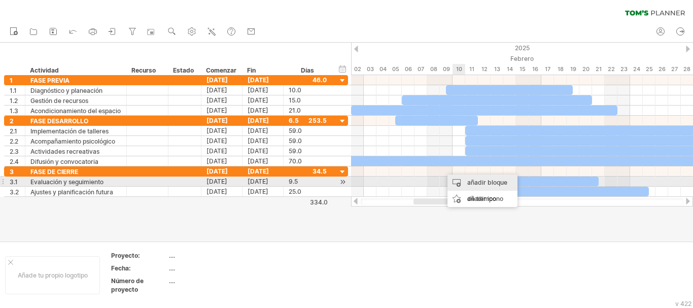
click at [493, 185] on font "añadir bloque de tiempo" at bounding box center [487, 191] width 40 height 24
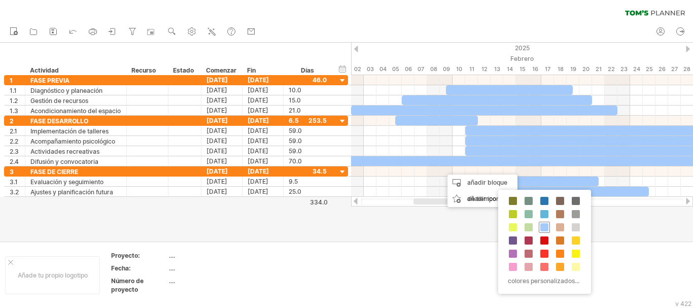
click at [543, 229] on span at bounding box center [544, 227] width 8 height 8
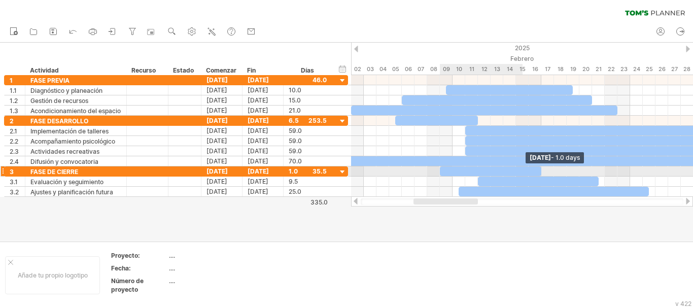
drag, startPoint x: 451, startPoint y: 169, endPoint x: 545, endPoint y: 172, distance: 94.4
click at [543, 172] on span at bounding box center [541, 171] width 4 height 10
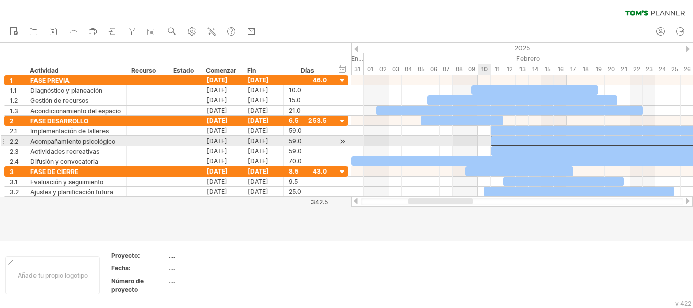
scroll to position [0, 0]
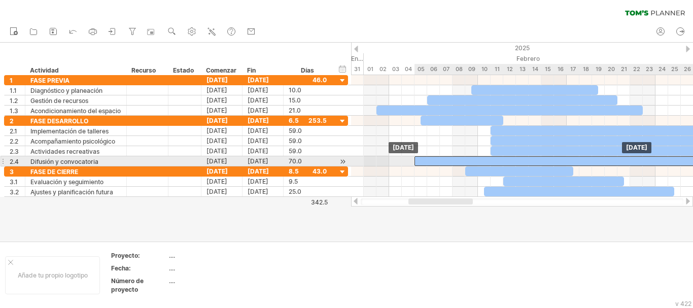
drag, startPoint x: 394, startPoint y: 159, endPoint x: 456, endPoint y: 160, distance: 61.4
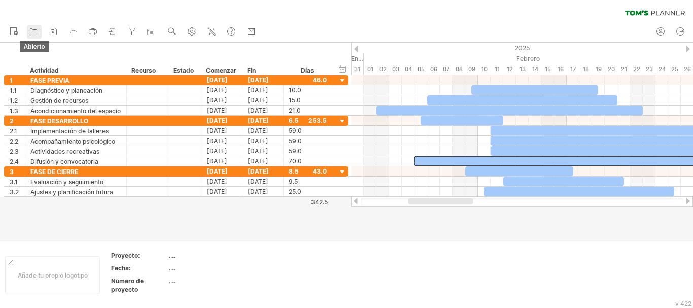
click at [29, 31] on icon at bounding box center [33, 31] width 10 height 10
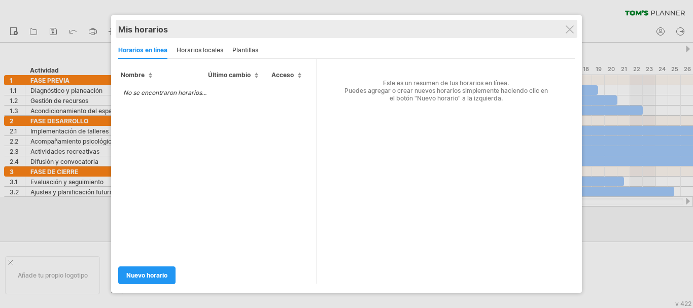
click at [566, 34] on div "Mis horarios share/collaborate online" at bounding box center [346, 29] width 457 height 18
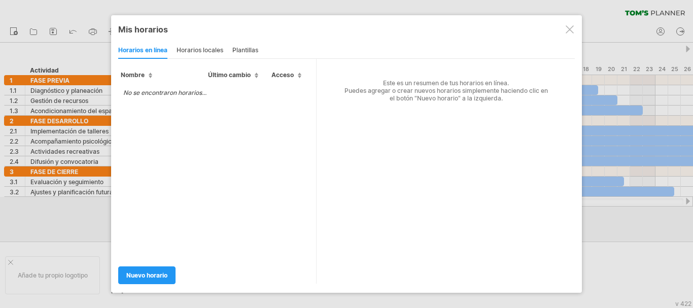
click at [573, 28] on div at bounding box center [570, 29] width 8 height 8
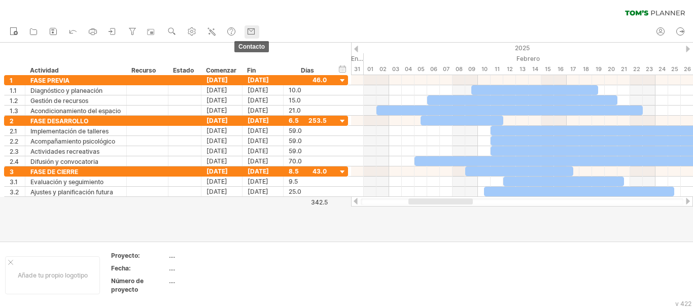
click at [248, 34] on use at bounding box center [251, 31] width 10 height 10
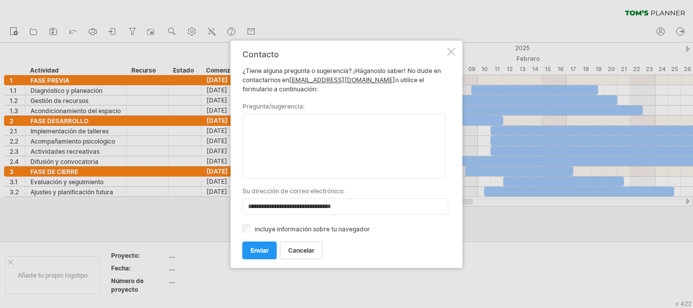
click at [264, 121] on textarea at bounding box center [343, 146] width 203 height 65
click at [259, 249] on font "enviar" at bounding box center [260, 251] width 18 height 8
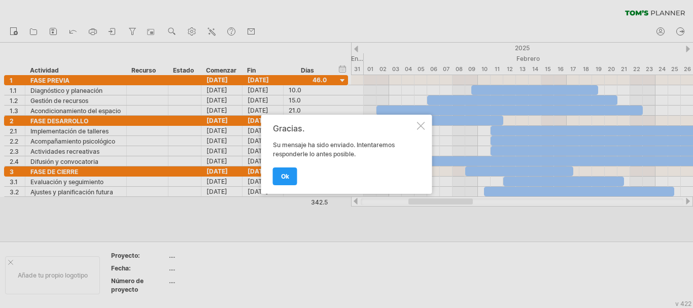
click at [424, 129] on div at bounding box center [421, 126] width 8 height 8
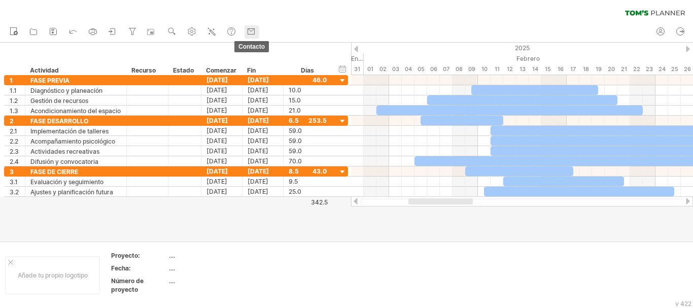
click at [252, 31] on use at bounding box center [251, 31] width 10 height 10
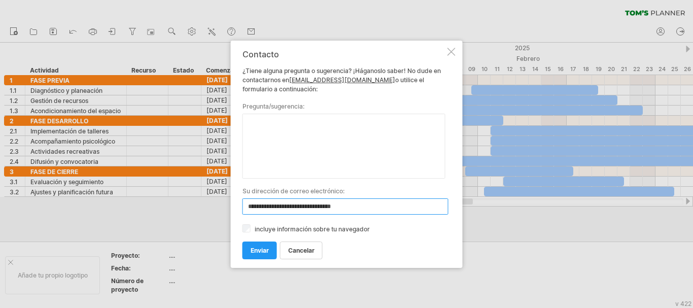
drag, startPoint x: 374, startPoint y: 205, endPoint x: 241, endPoint y: 202, distance: 132.9
click at [241, 202] on div "**********" at bounding box center [347, 154] width 232 height 227
click at [260, 131] on textarea at bounding box center [343, 146] width 203 height 65
paste textarea "**********"
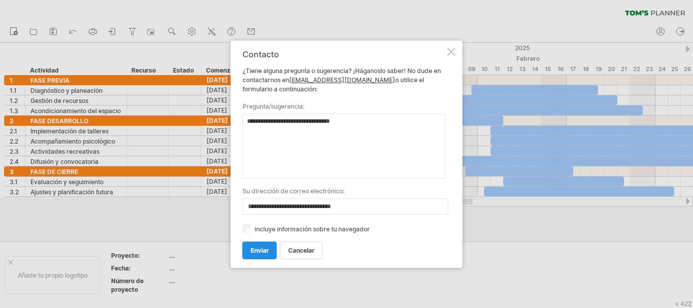
type textarea "**********"
click at [262, 253] on font "enviar" at bounding box center [260, 251] width 18 height 8
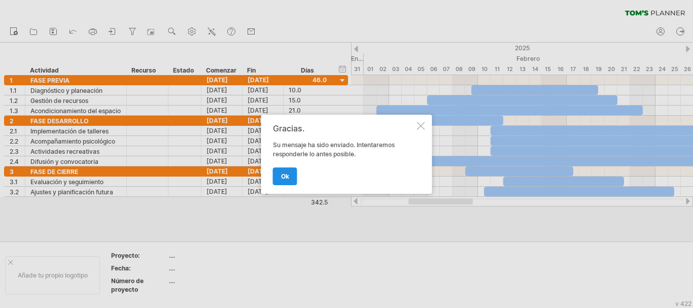
click at [288, 179] on font "OK" at bounding box center [285, 176] width 8 height 8
